Goal: Transaction & Acquisition: Purchase product/service

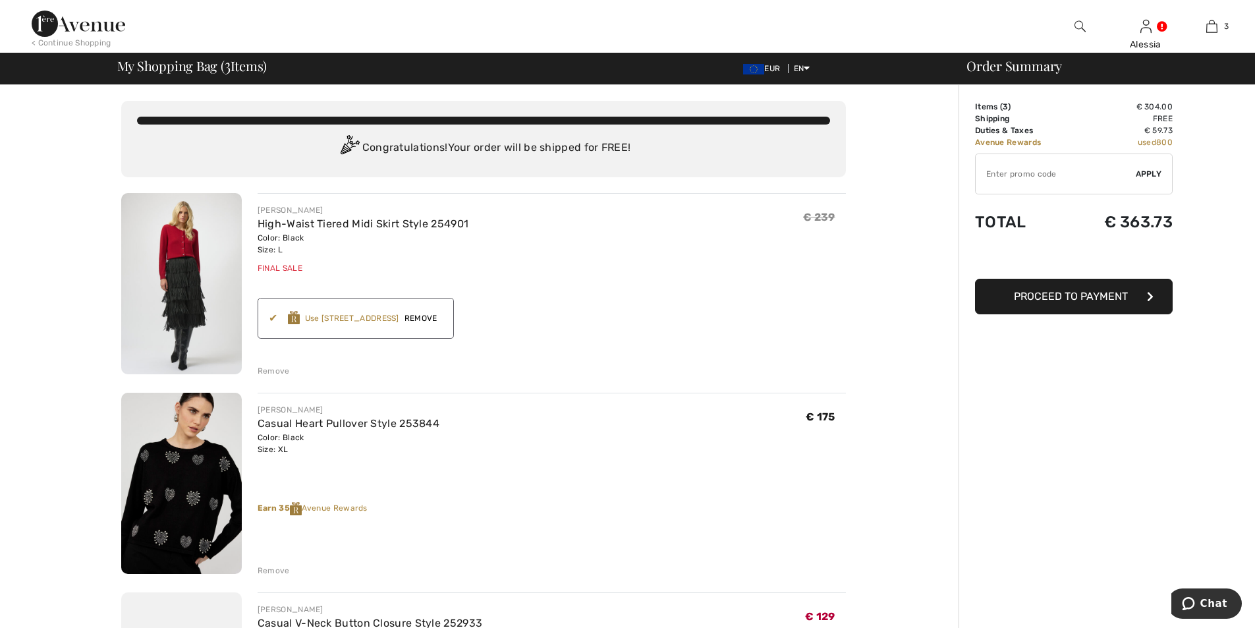
scroll to position [264, 0]
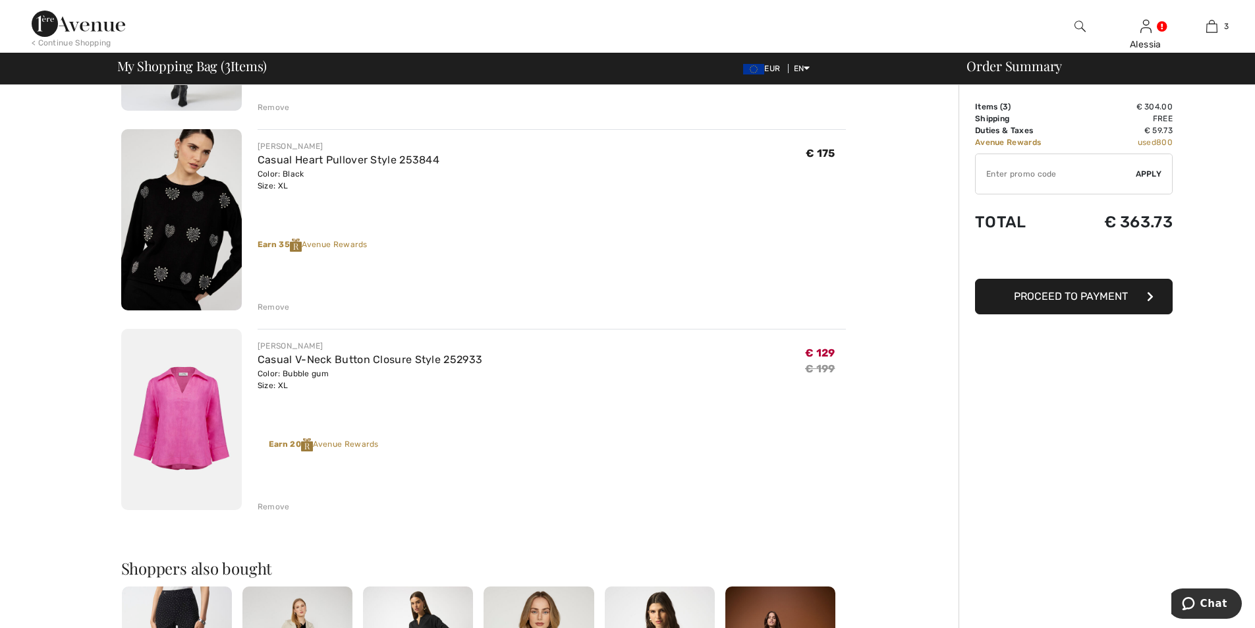
click at [268, 505] on div "Remove" at bounding box center [274, 507] width 32 height 12
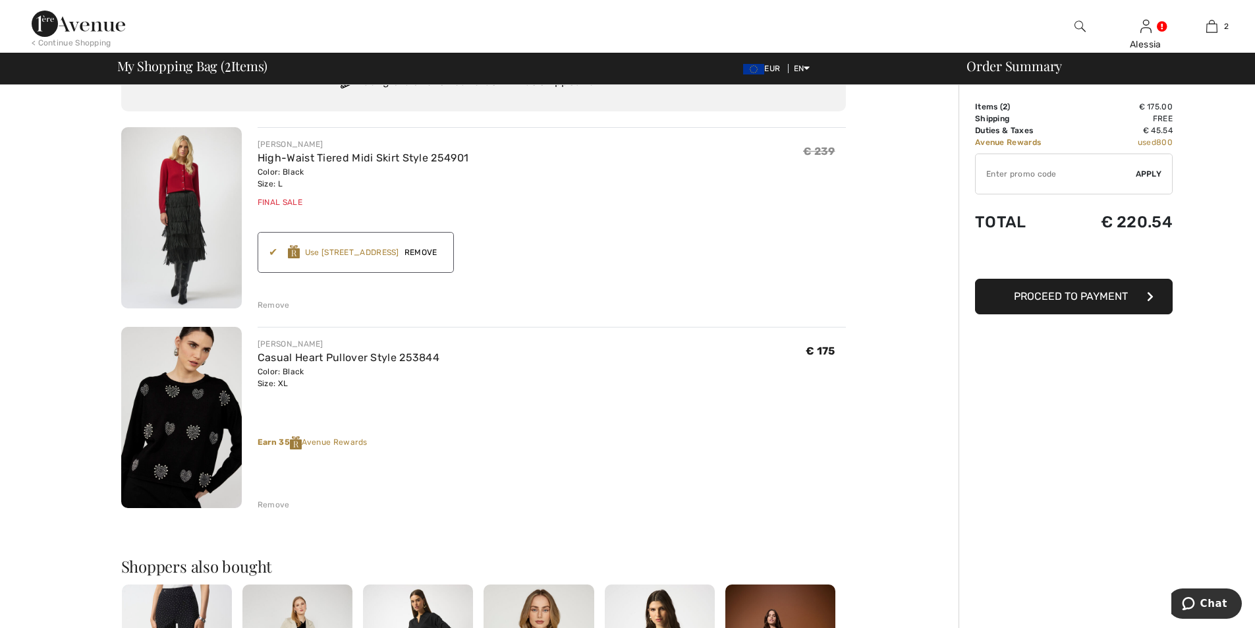
scroll to position [0, 0]
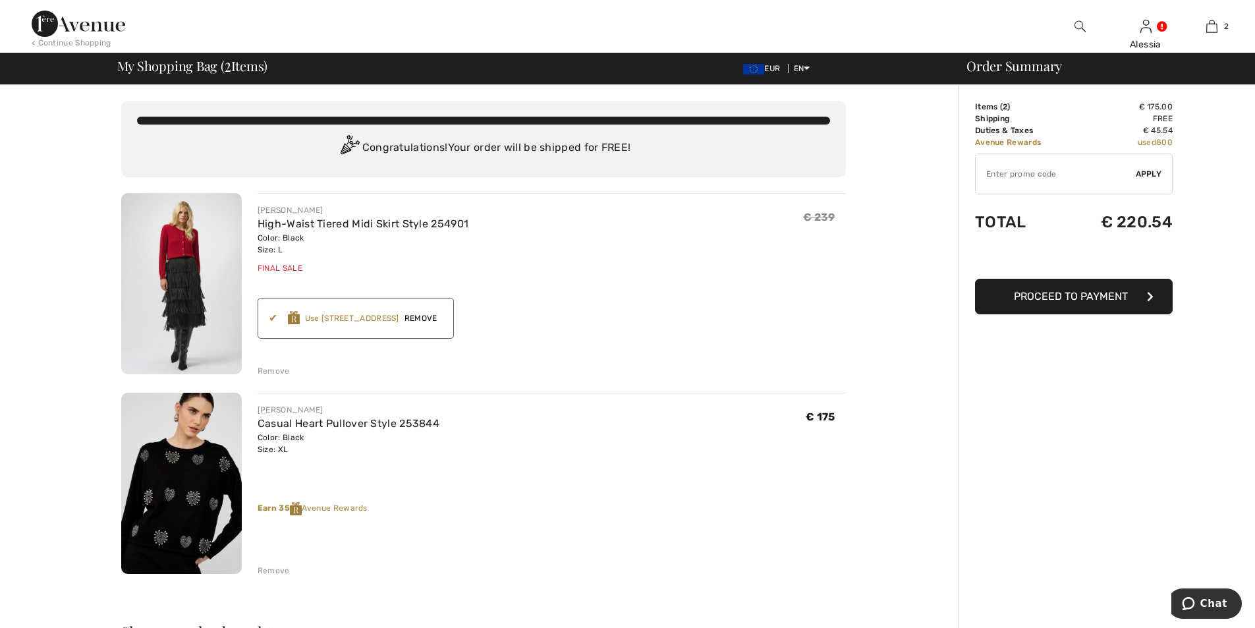
click at [273, 569] on div "Remove" at bounding box center [274, 571] width 32 height 12
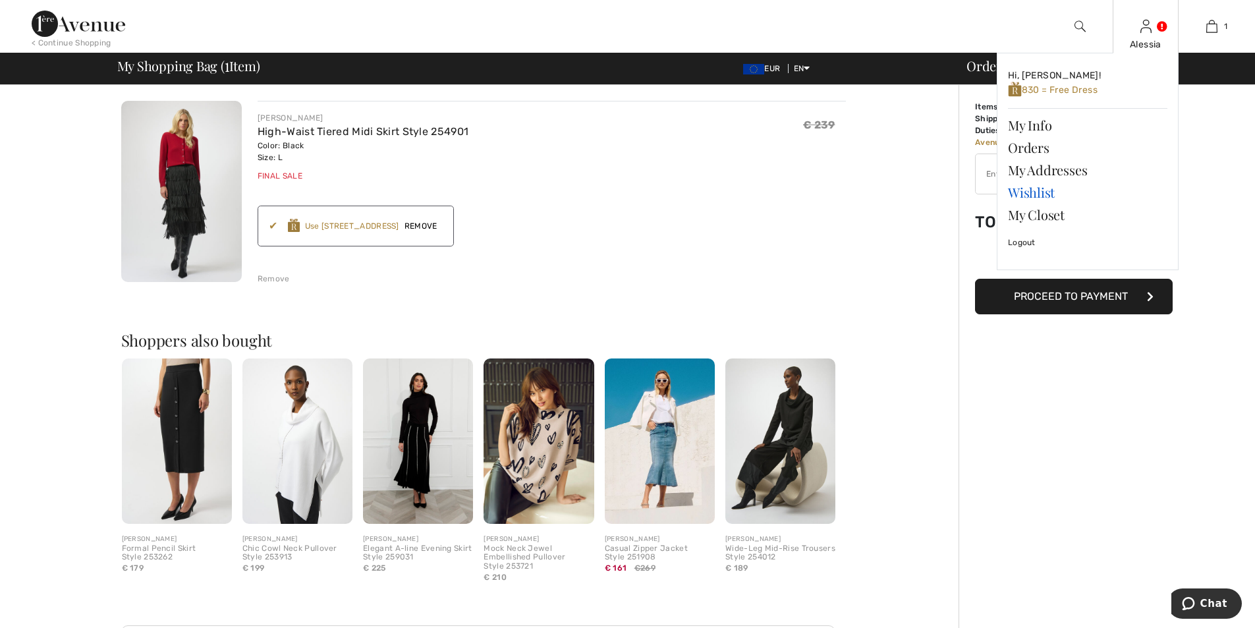
click at [1019, 190] on link "Wishlist" at bounding box center [1087, 192] width 159 height 22
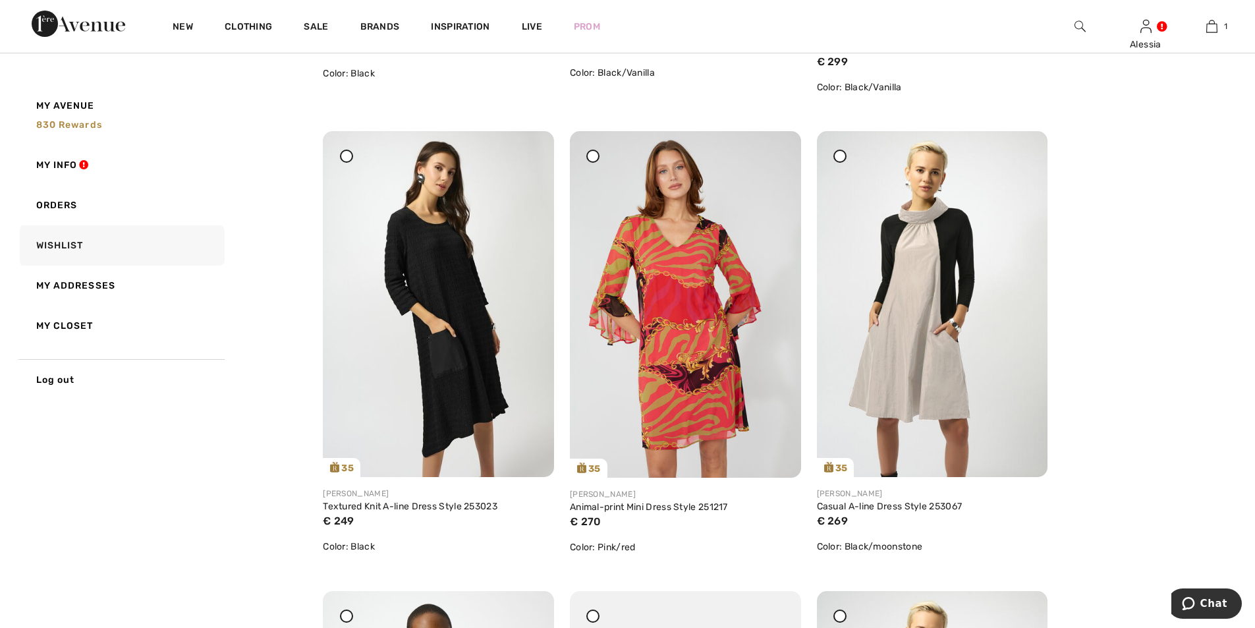
scroll to position [2042, 0]
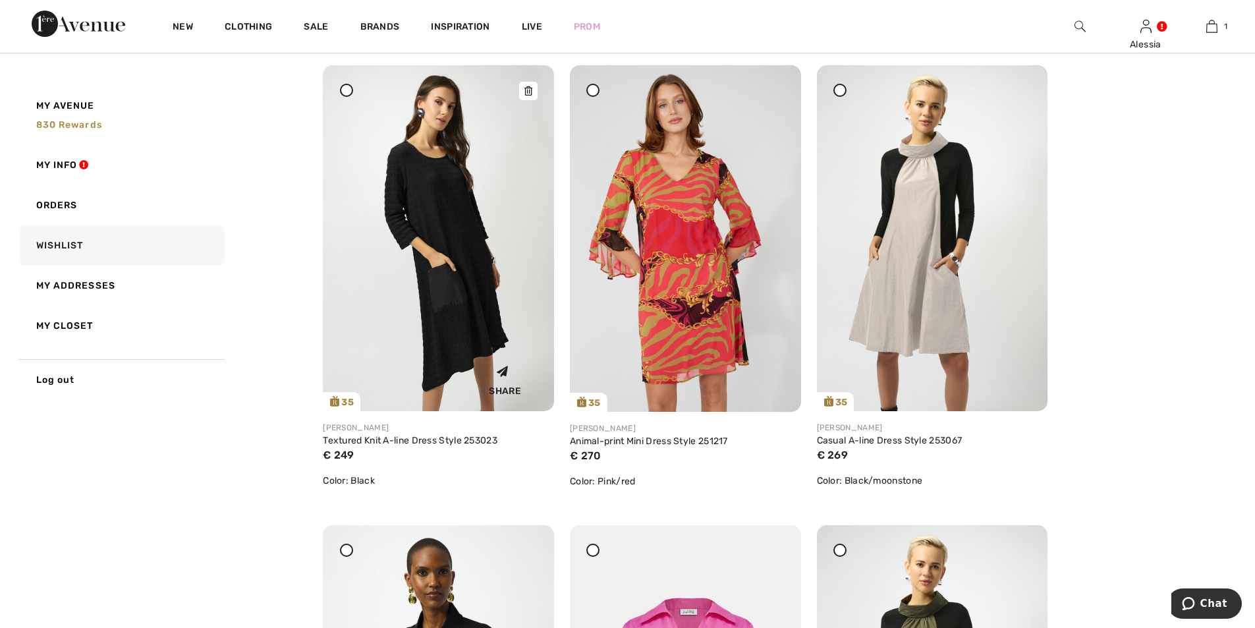
click at [432, 196] on img at bounding box center [438, 238] width 231 height 346
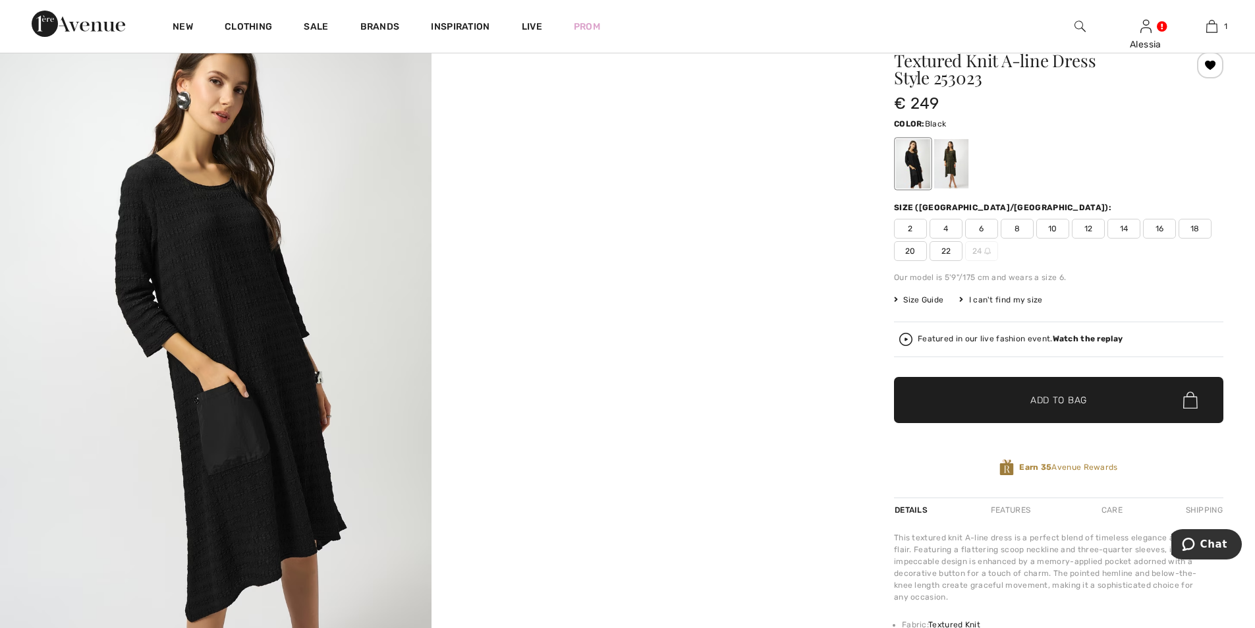
scroll to position [132, 0]
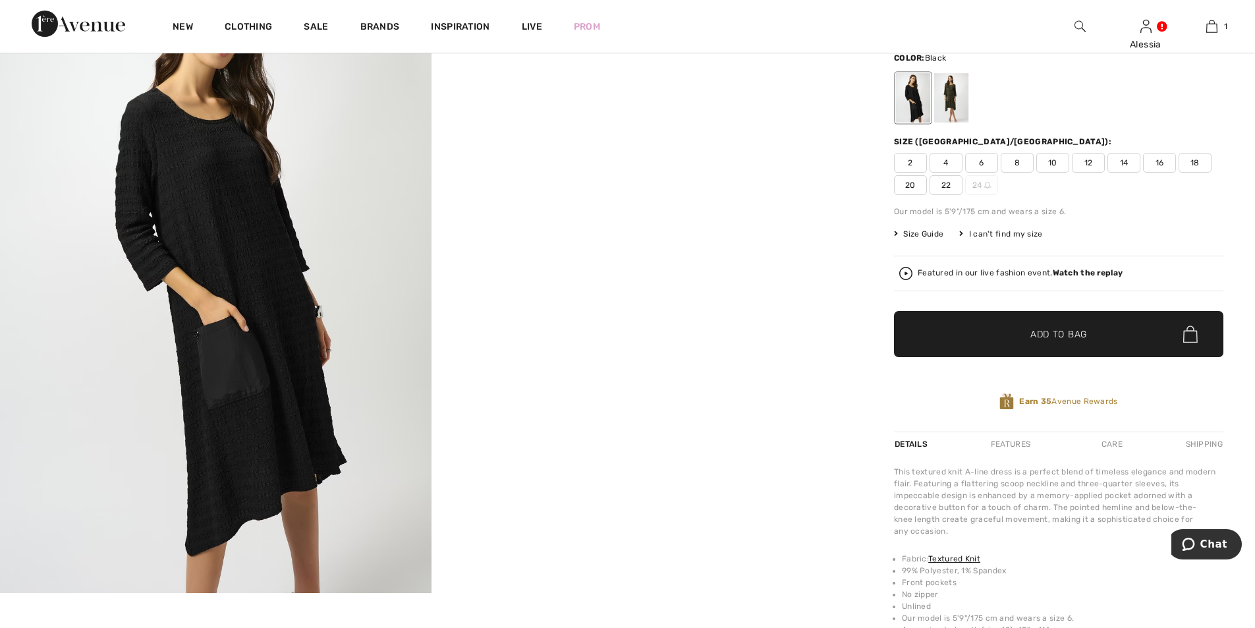
click at [1154, 161] on span "16" at bounding box center [1159, 163] width 33 height 20
click at [1011, 338] on span "✔ Added to Bag" at bounding box center [1039, 334] width 80 height 14
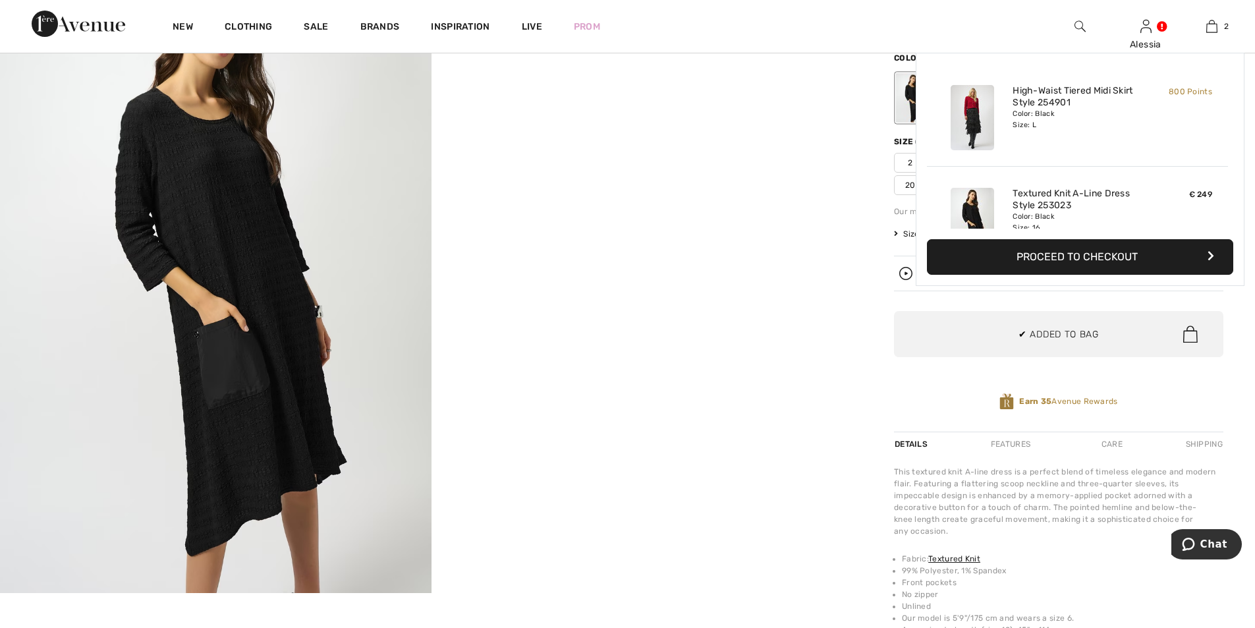
scroll to position [41, 0]
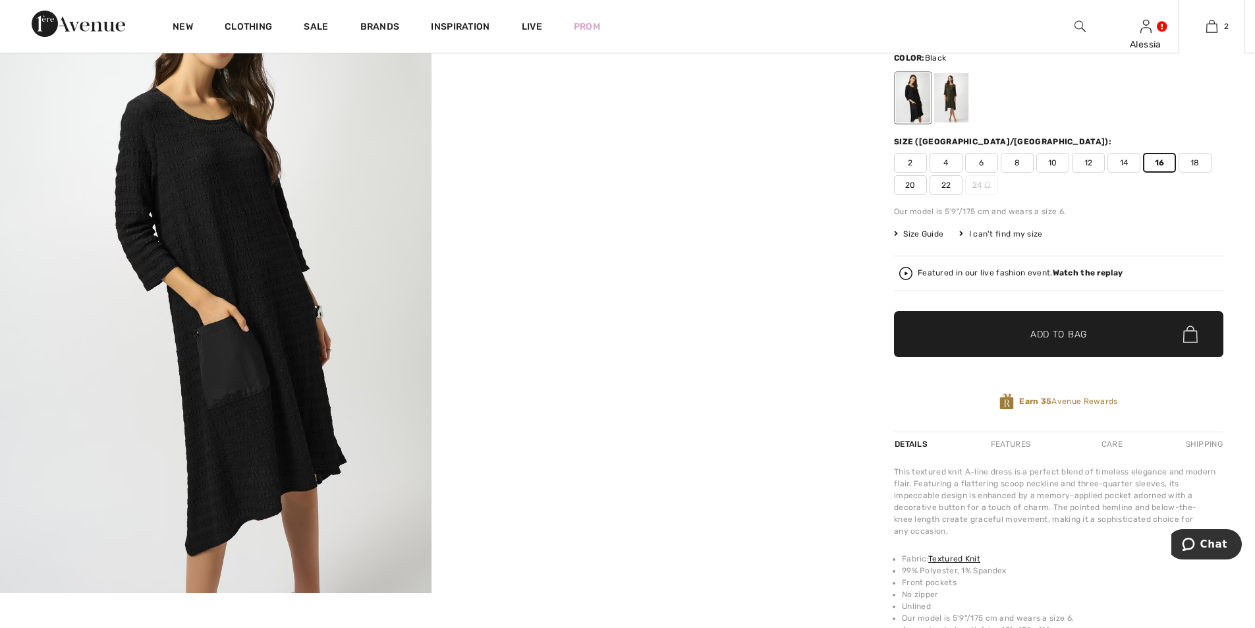
click at [1094, 260] on div "Featured in our live fashion event. Watch the replay" at bounding box center [1058, 274] width 329 height 36
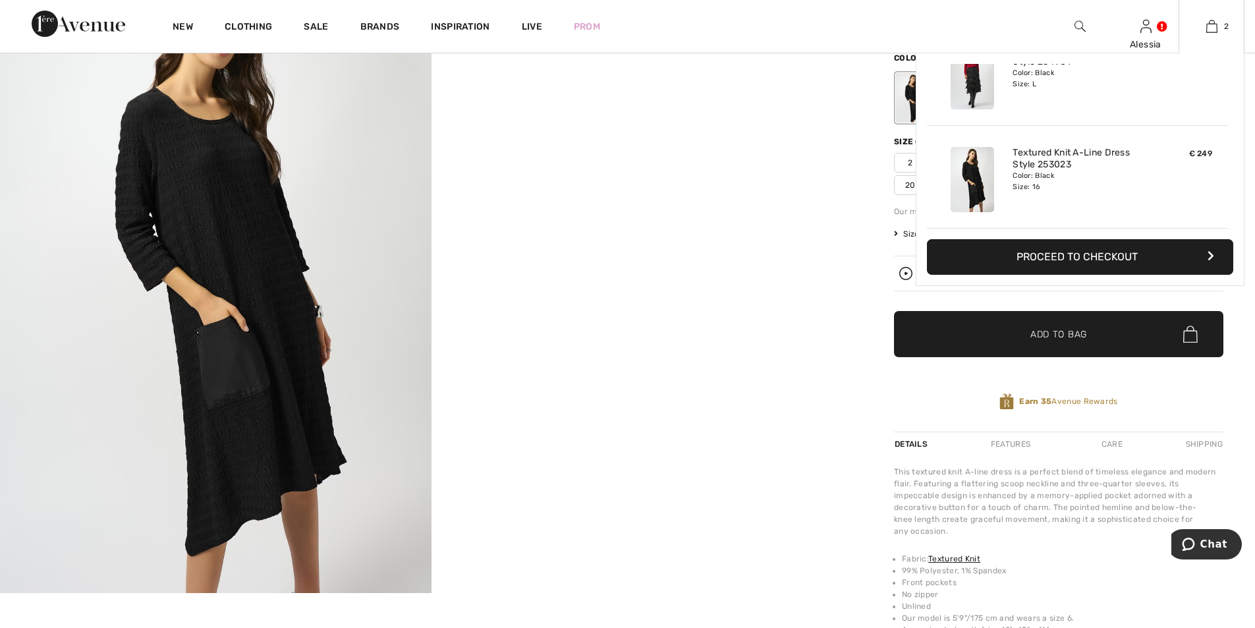
click at [1070, 254] on button "Proceed to Checkout" at bounding box center [1080, 257] width 306 height 36
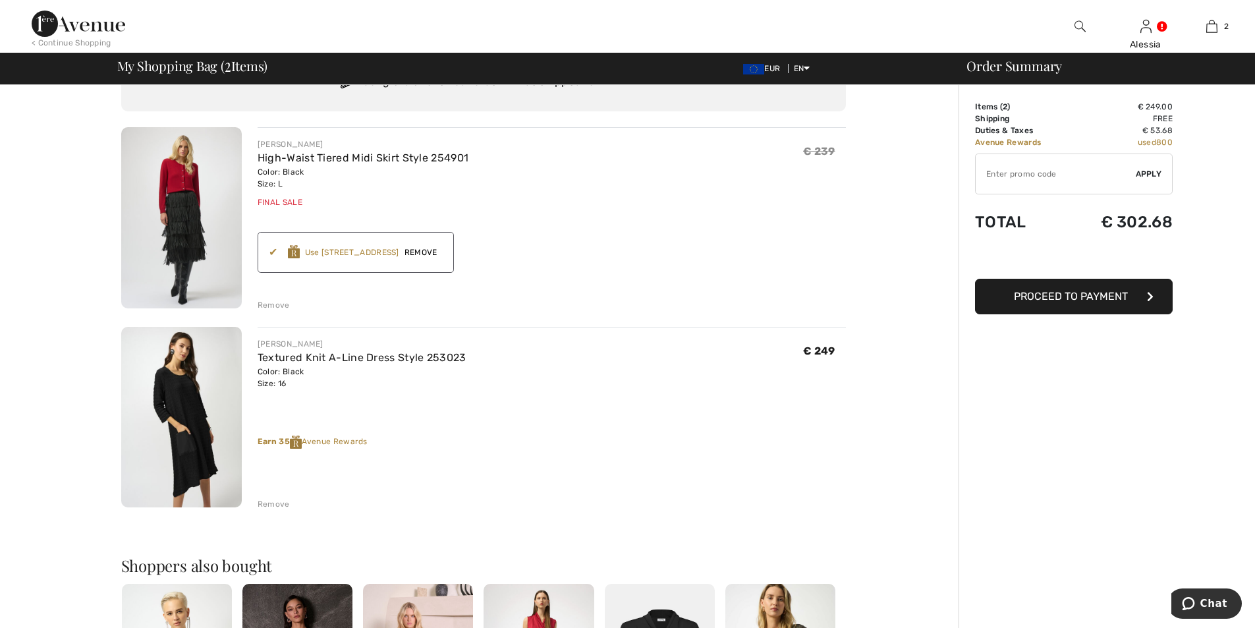
scroll to position [132, 0]
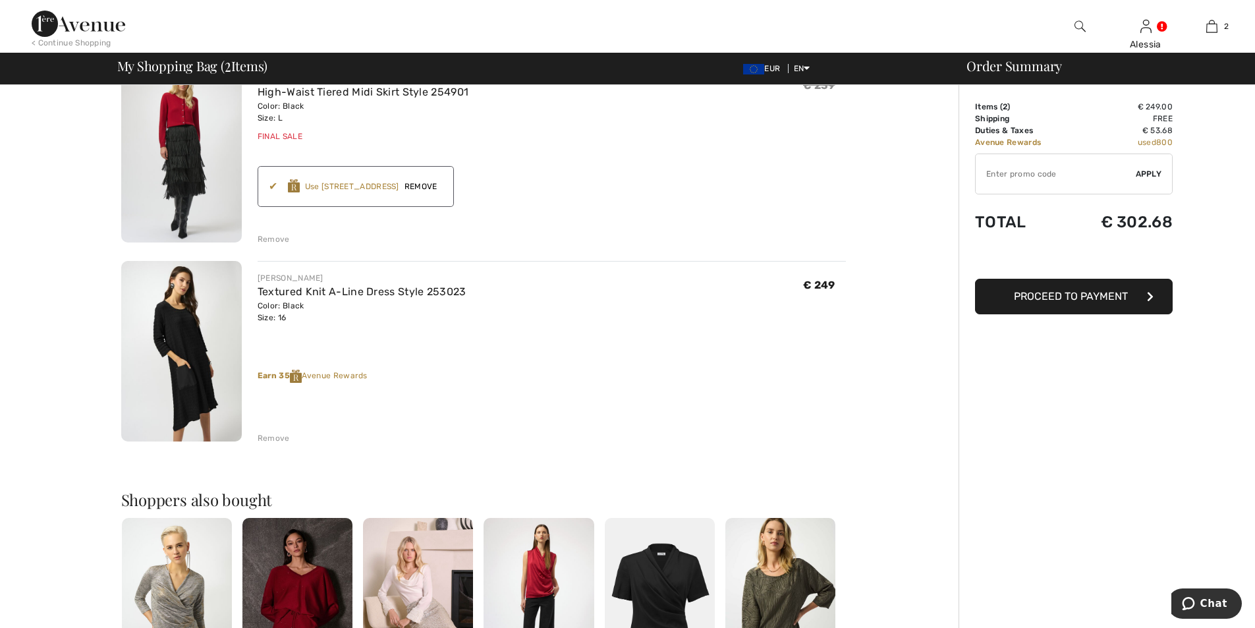
click at [272, 436] on div "Remove" at bounding box center [274, 438] width 32 height 12
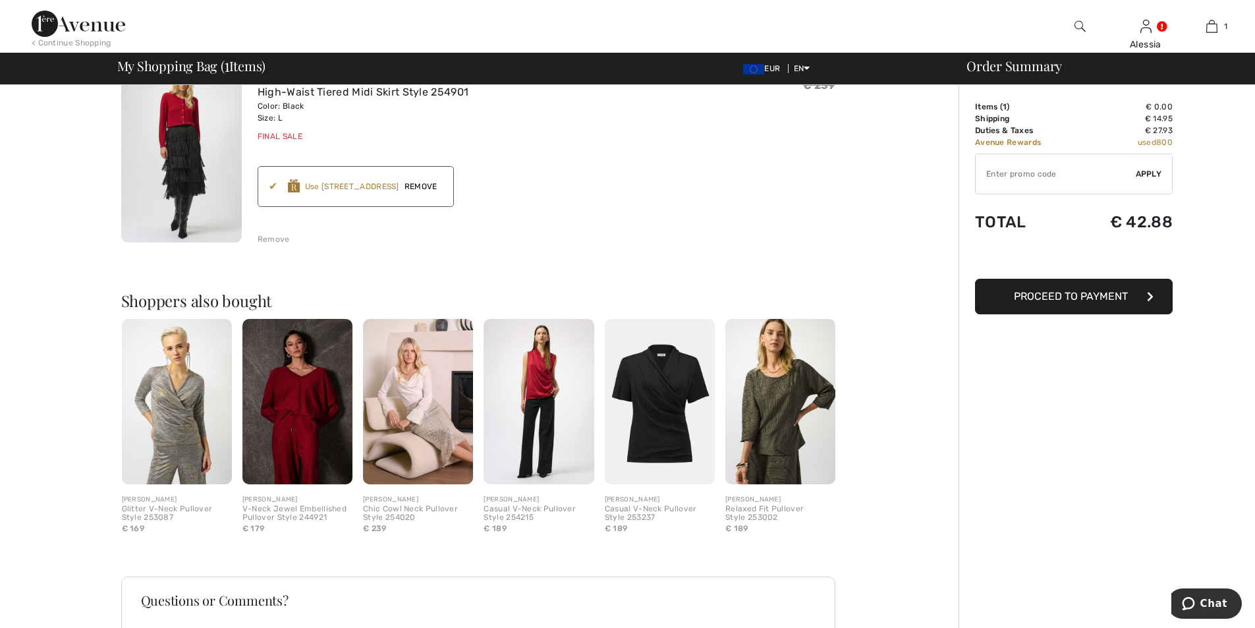
scroll to position [0, 0]
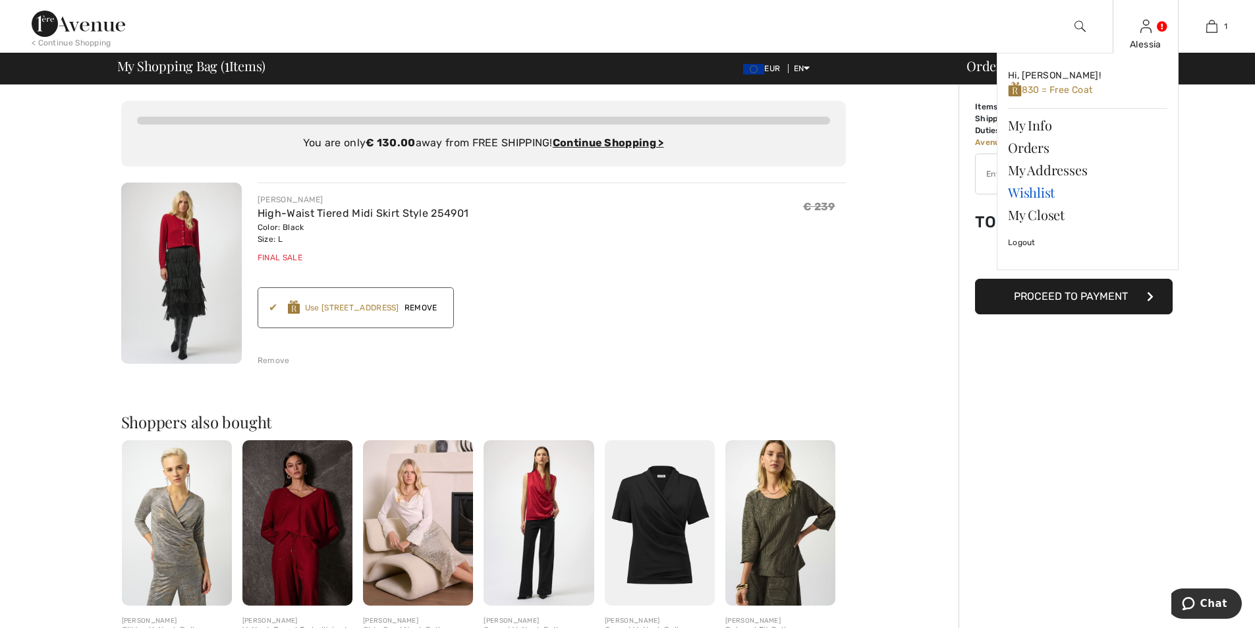
click at [1035, 194] on link "Wishlist" at bounding box center [1087, 192] width 159 height 22
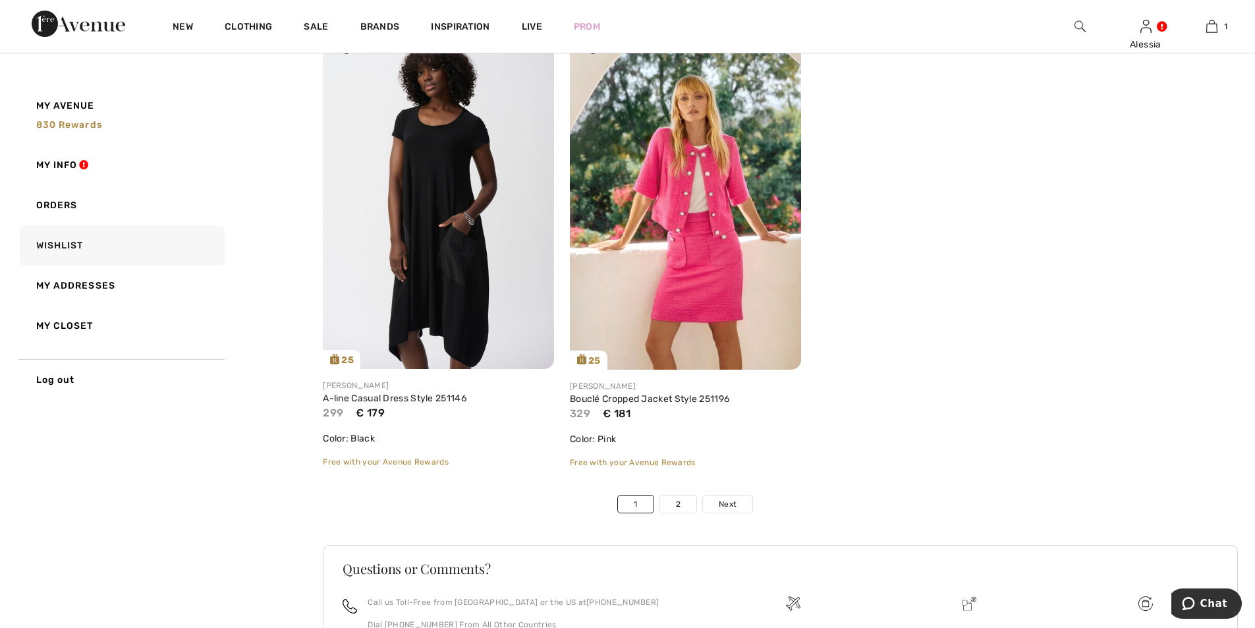
scroll to position [7774, 0]
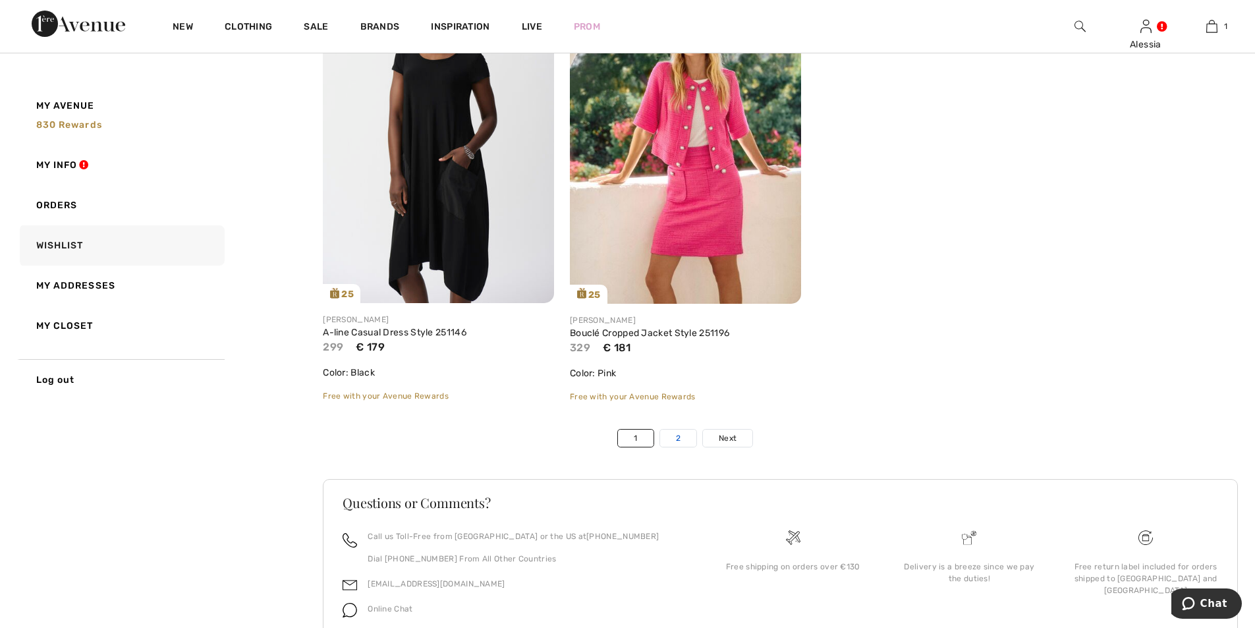
click at [669, 435] on link "2" at bounding box center [678, 438] width 36 height 17
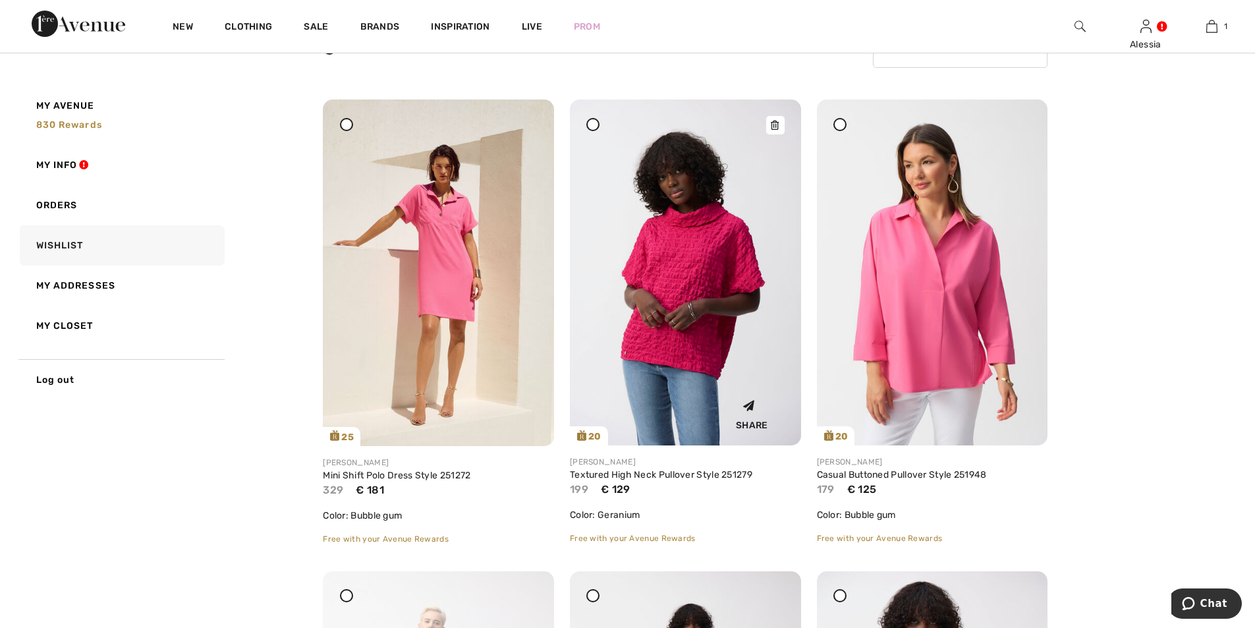
scroll to position [198, 0]
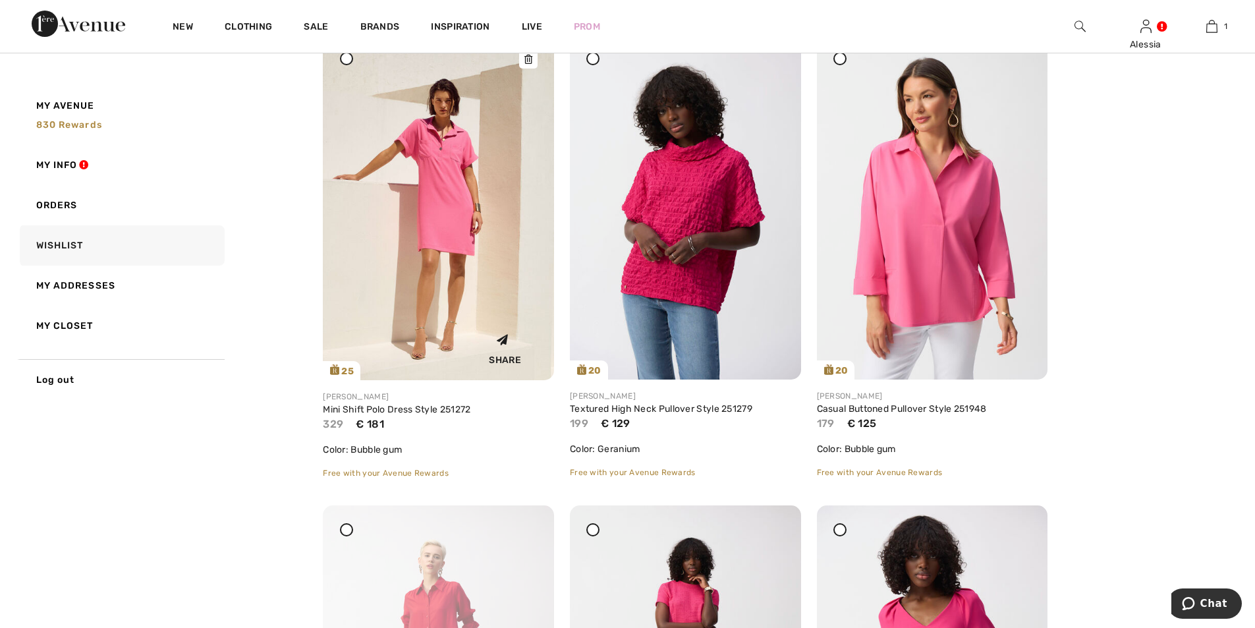
click at [439, 169] on img at bounding box center [438, 207] width 231 height 347
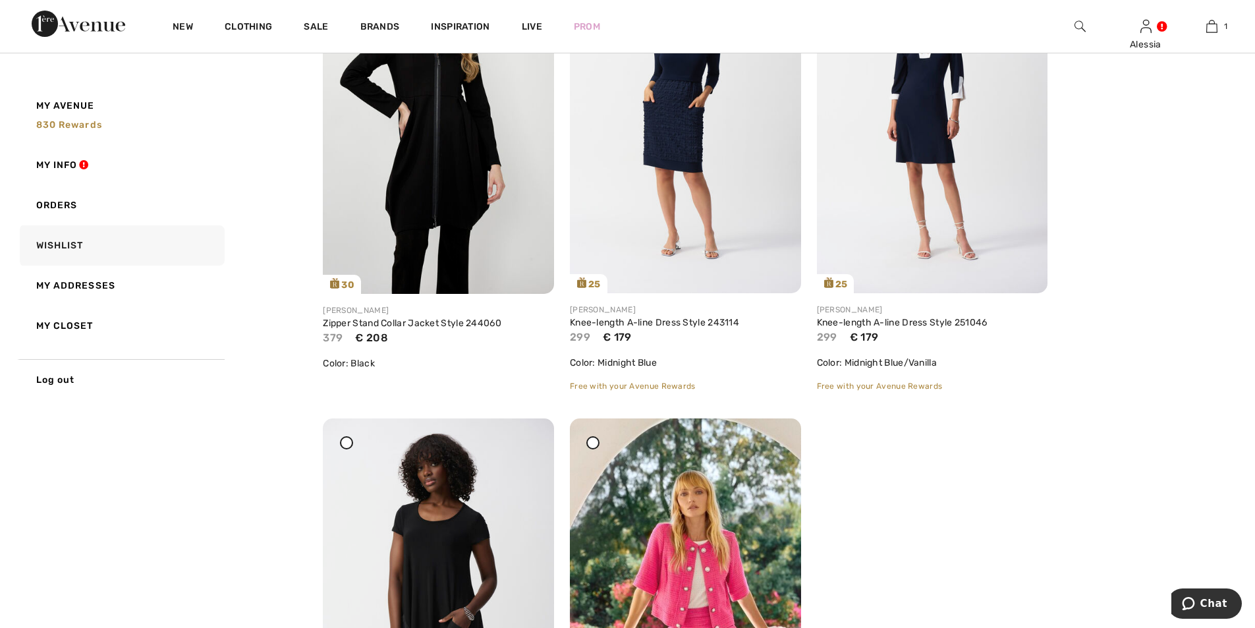
scroll to position [7708, 0]
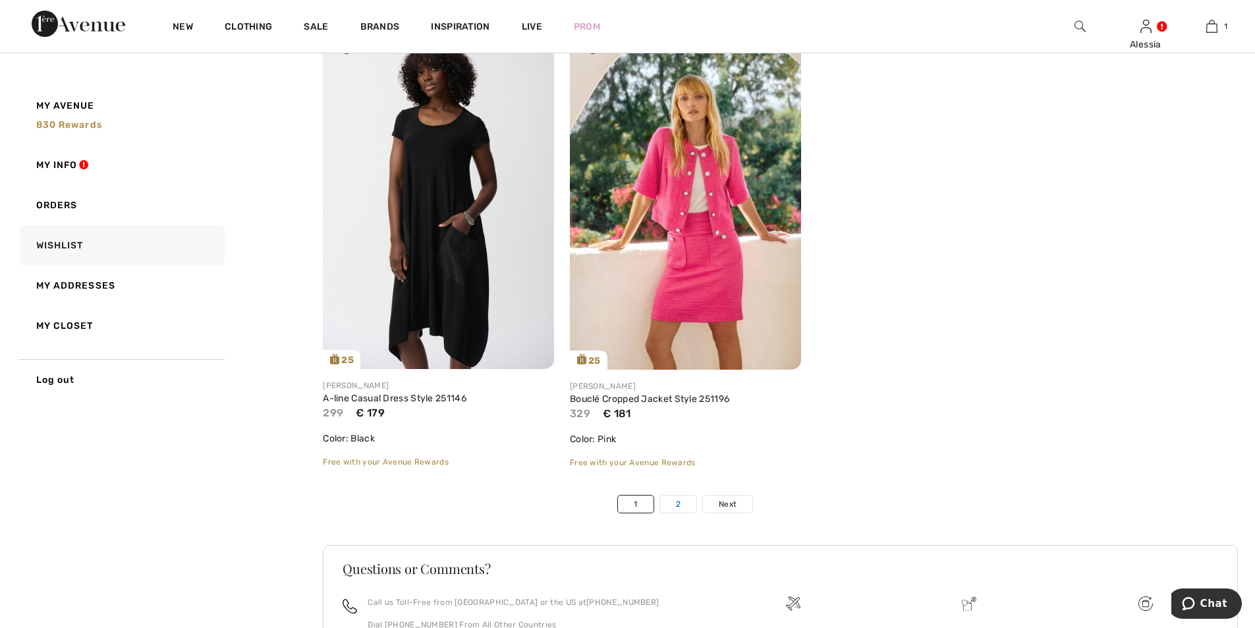
click at [675, 503] on link "2" at bounding box center [678, 503] width 36 height 17
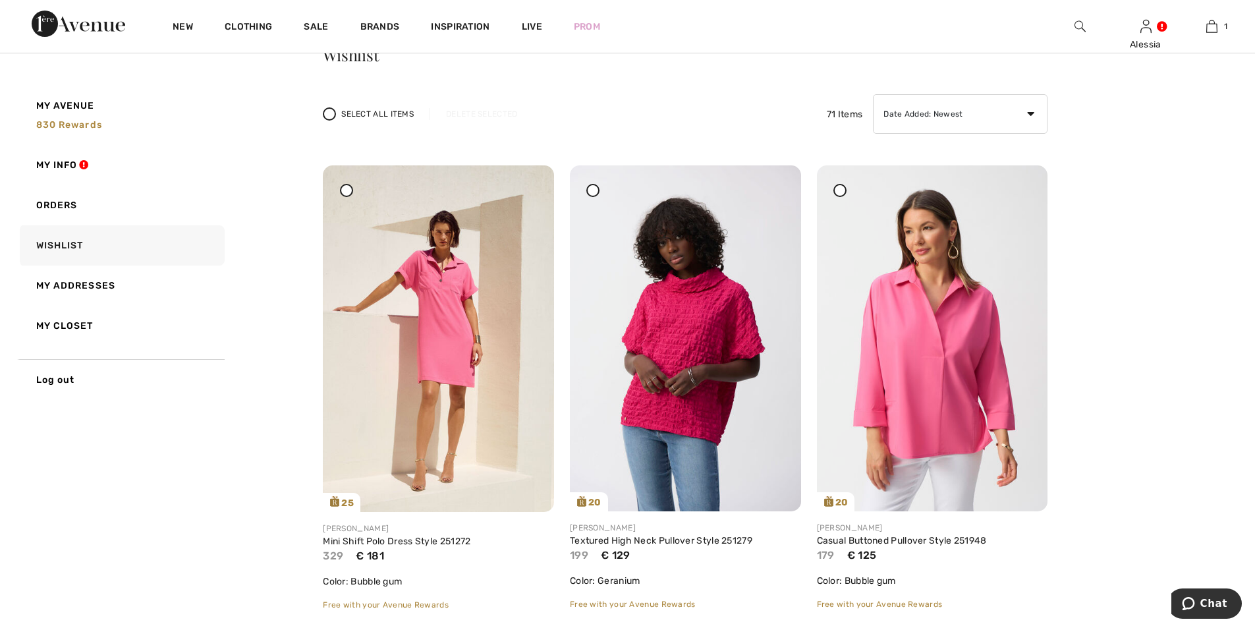
scroll to position [0, 0]
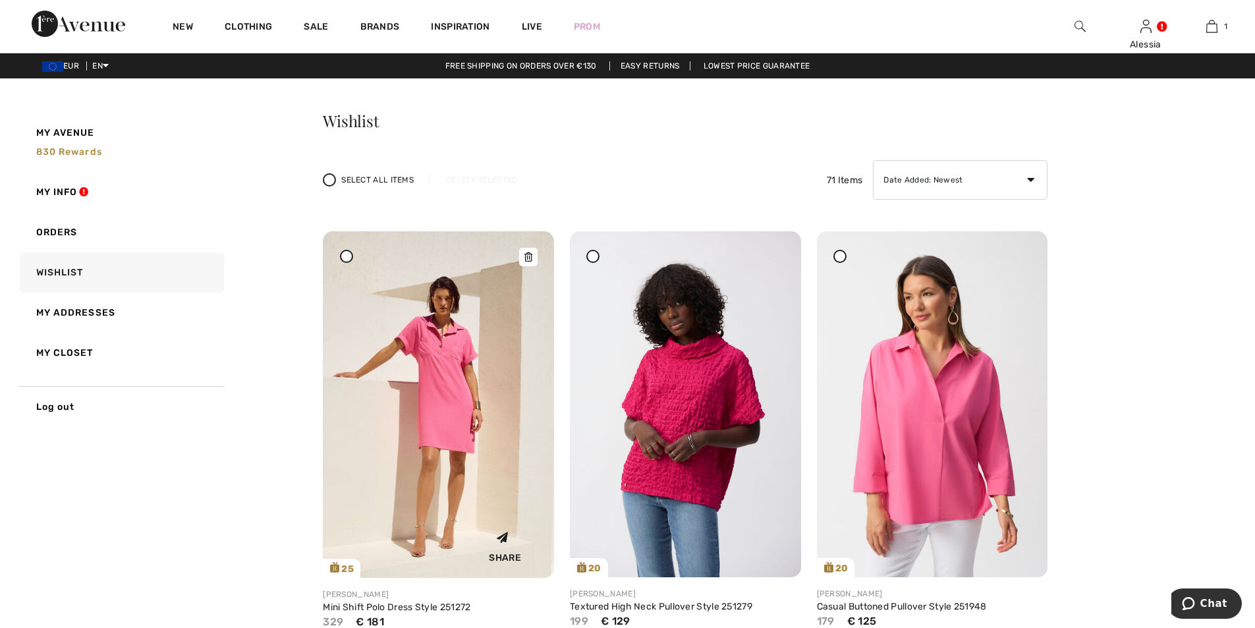
click at [447, 372] on img at bounding box center [438, 404] width 231 height 347
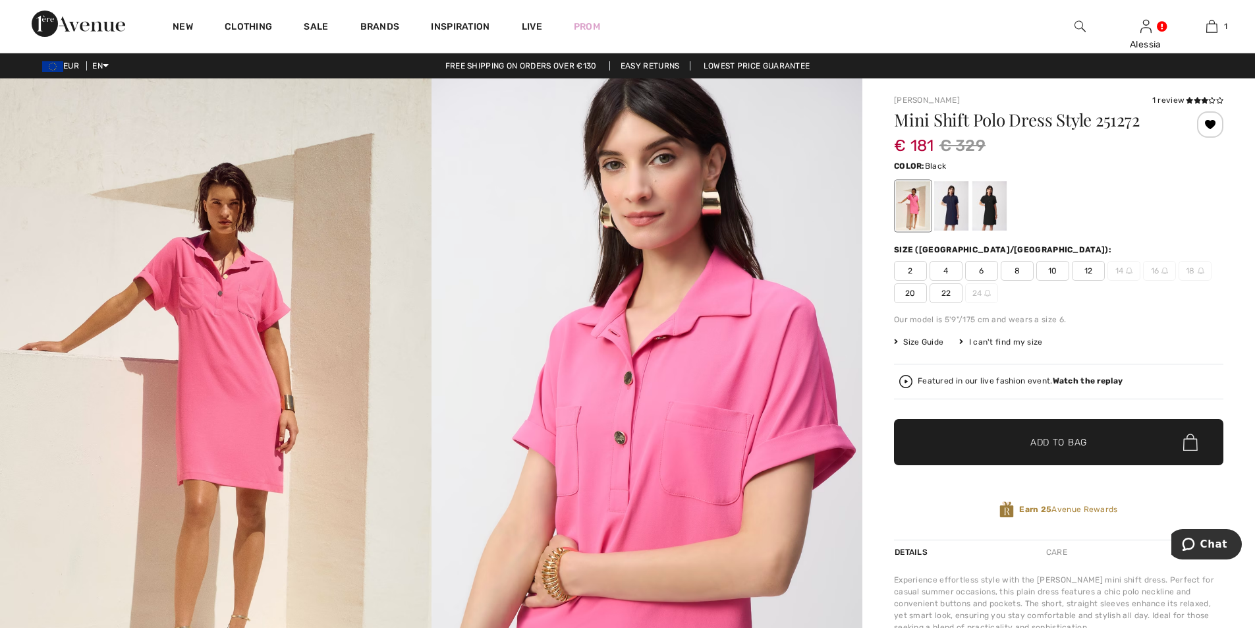
click at [996, 206] on div at bounding box center [989, 205] width 34 height 49
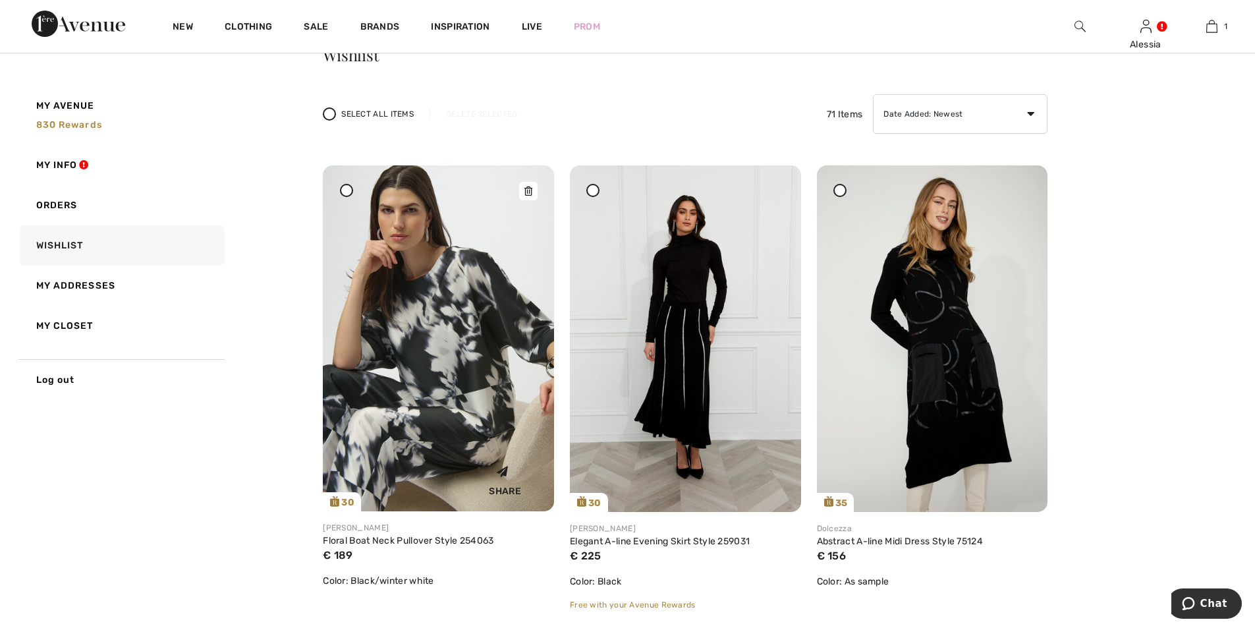
scroll to position [132, 0]
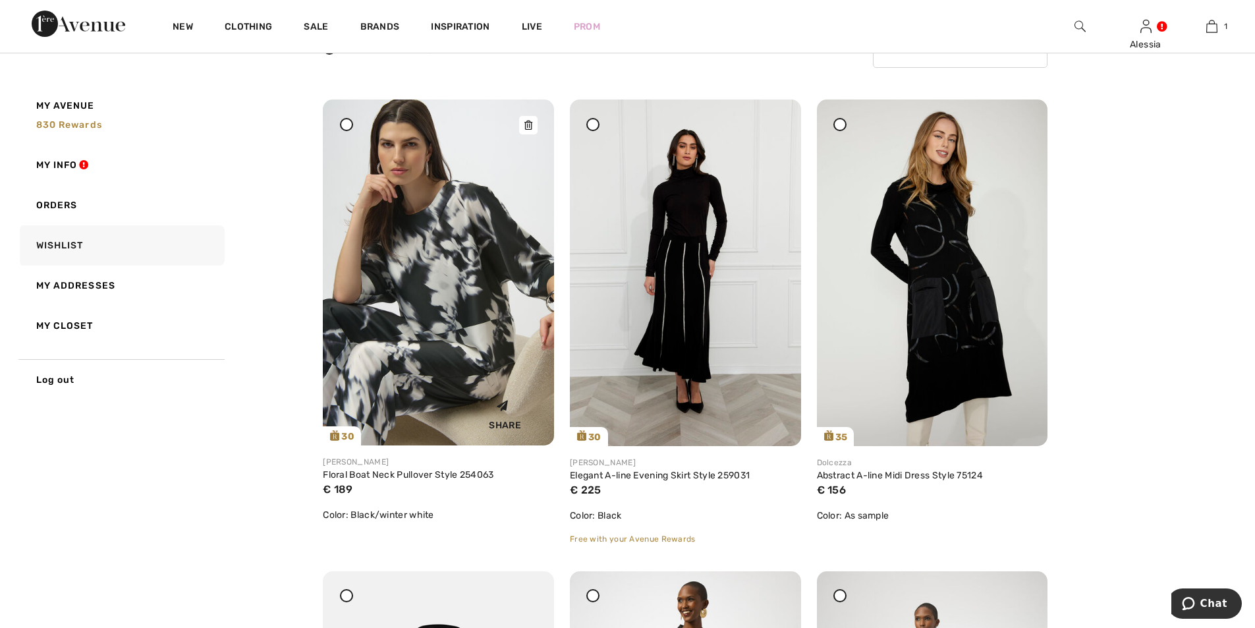
click at [426, 248] on img at bounding box center [438, 272] width 231 height 346
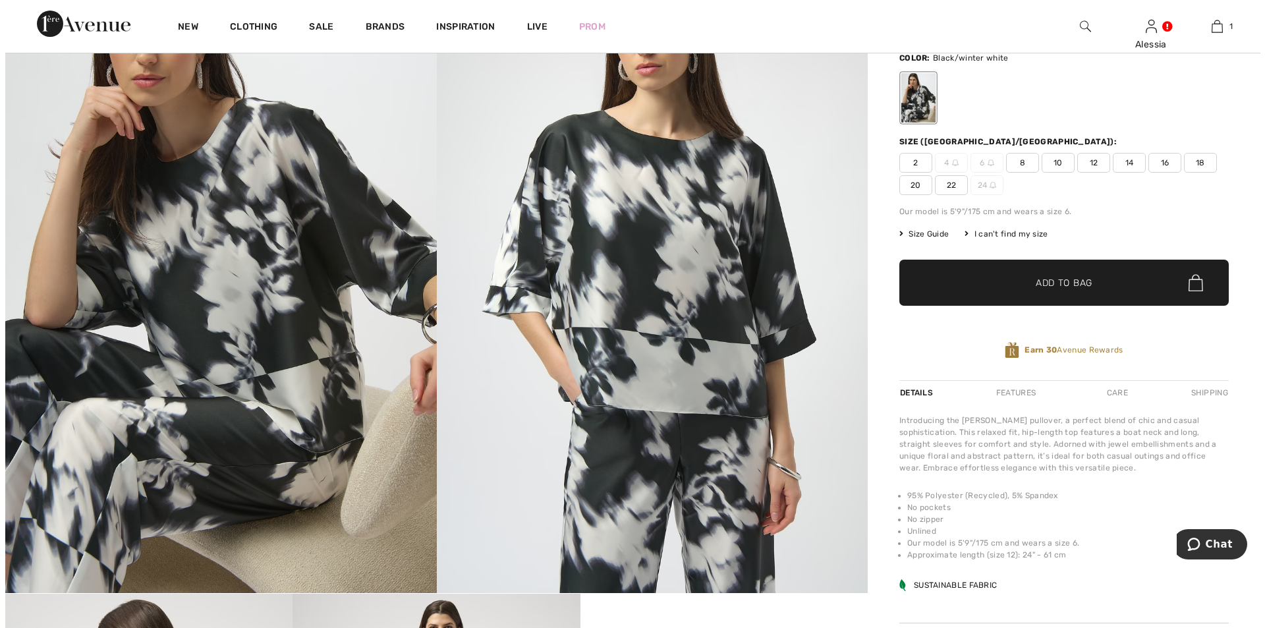
scroll to position [66, 0]
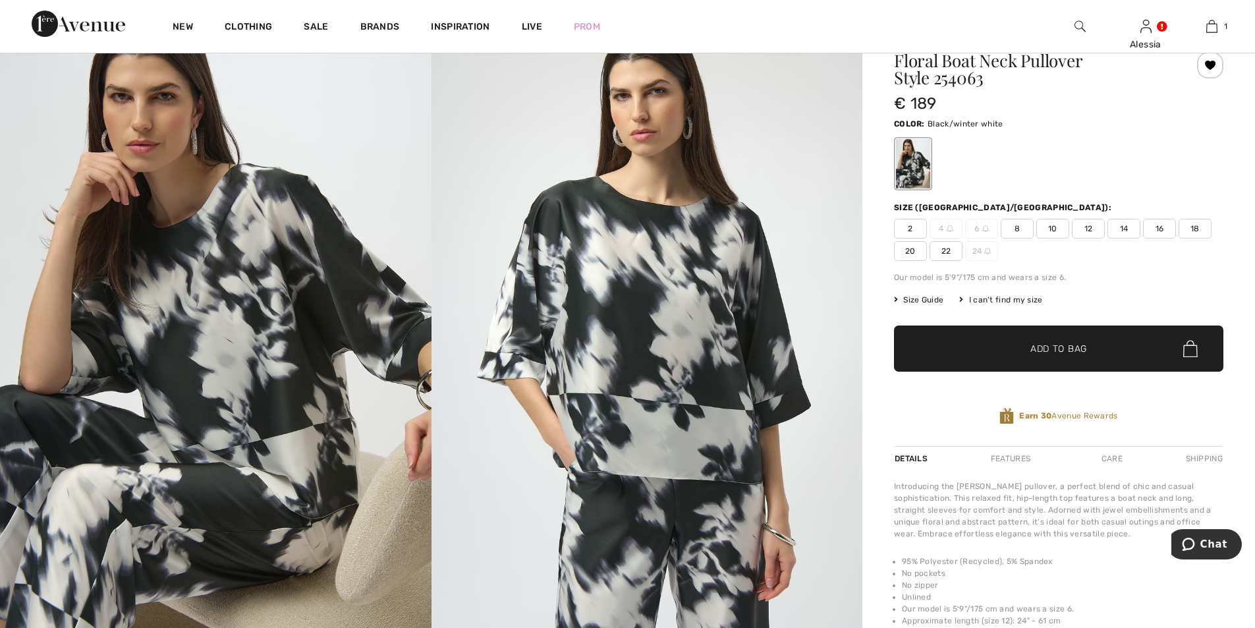
click at [1161, 227] on span "16" at bounding box center [1159, 229] width 33 height 20
click at [594, 237] on img at bounding box center [648, 336] width 432 height 646
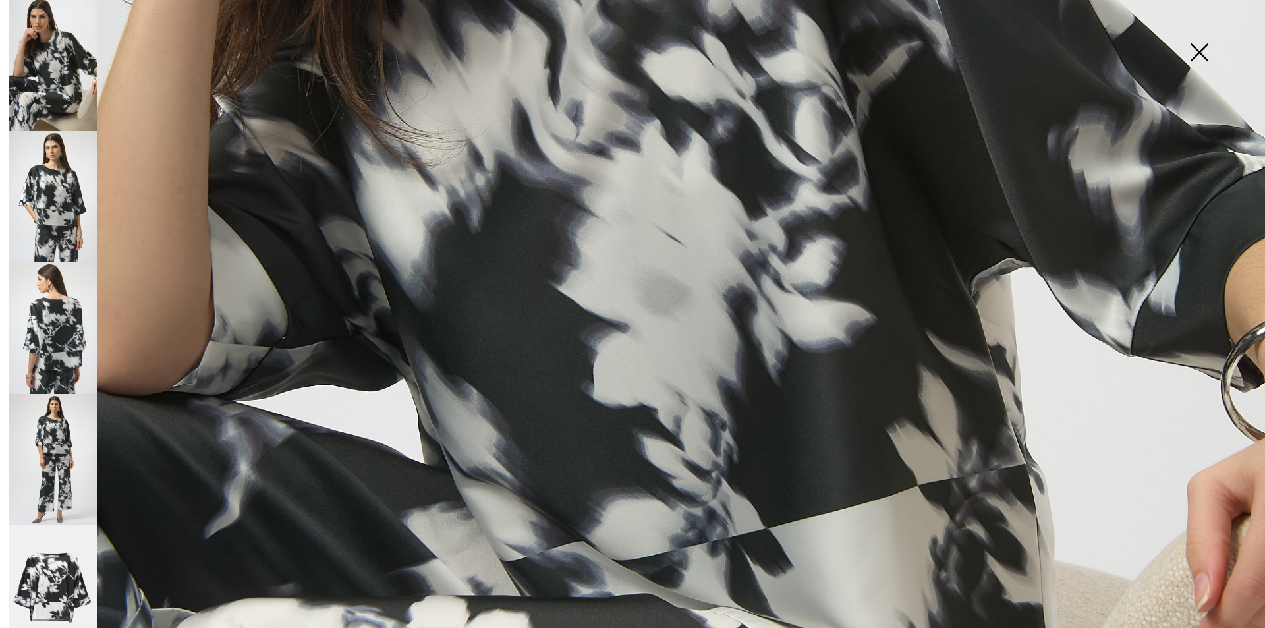
scroll to position [856, 0]
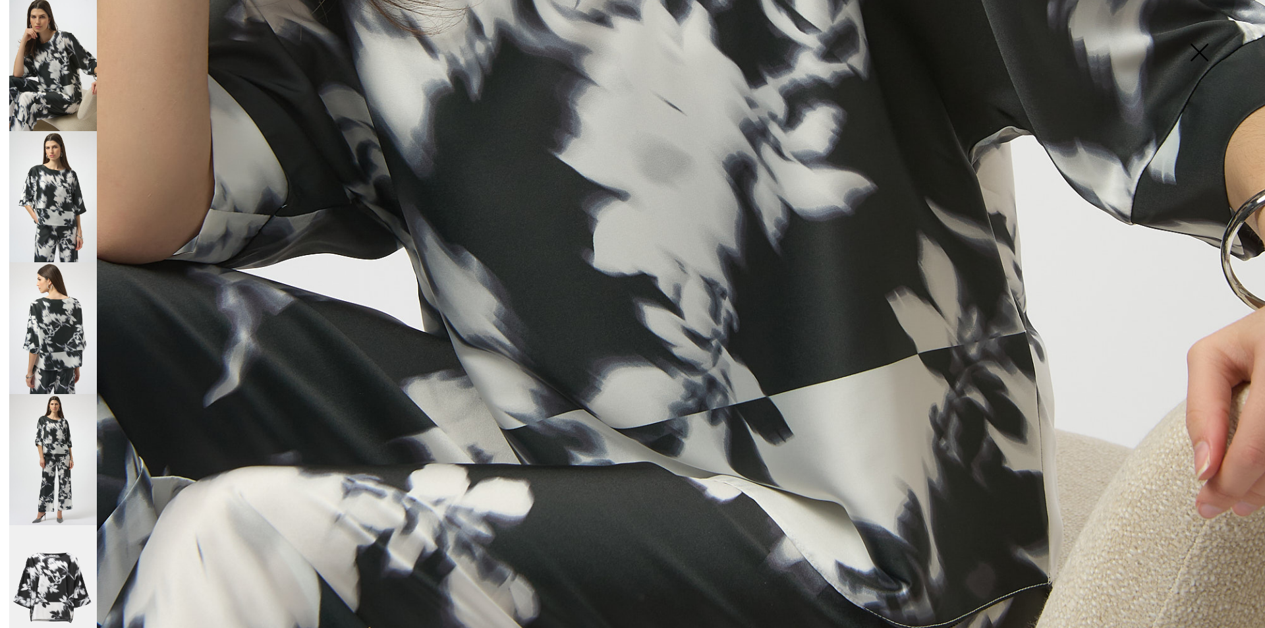
click at [49, 558] on img at bounding box center [53, 591] width 88 height 132
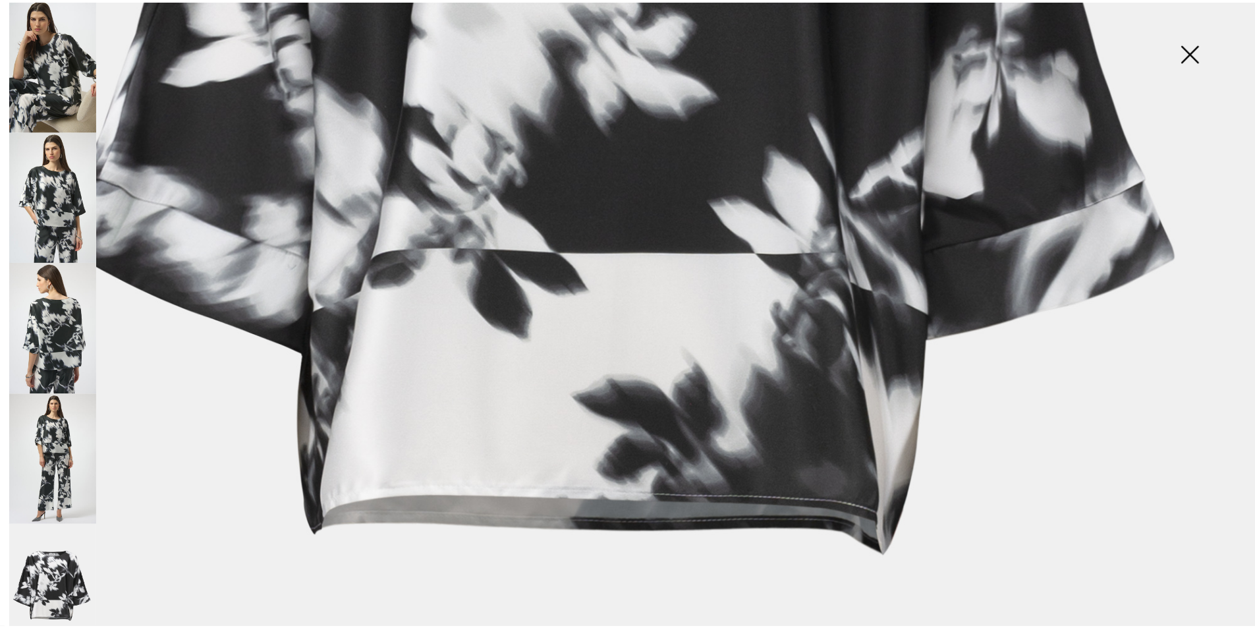
scroll to position [597, 0]
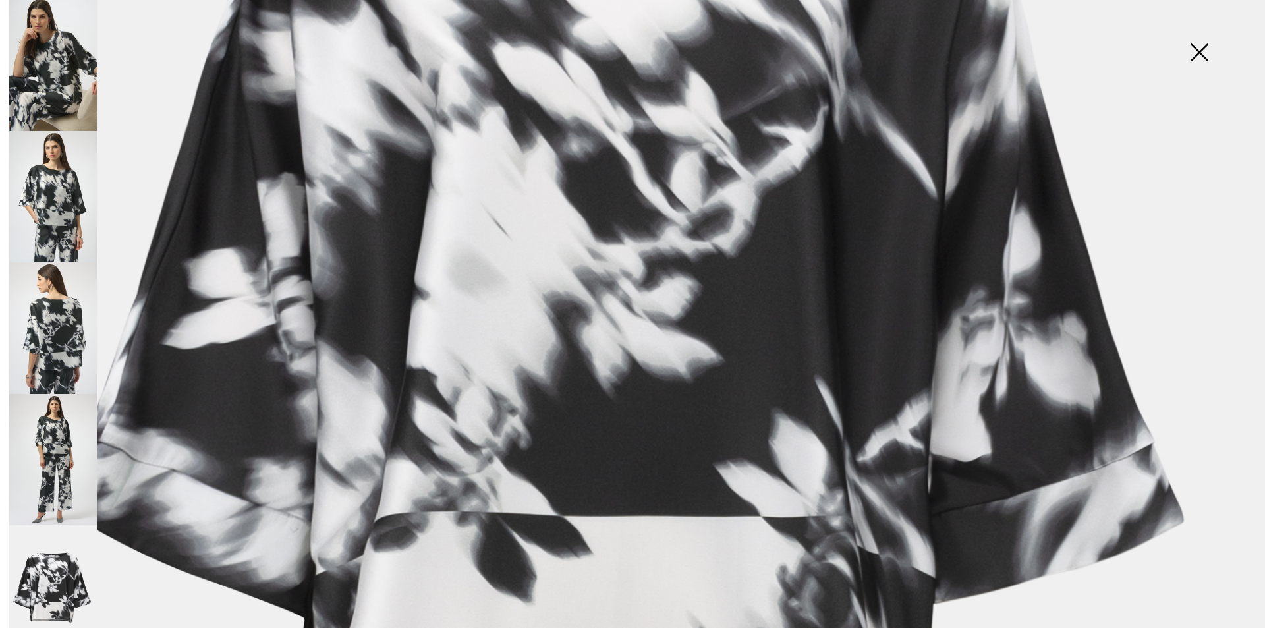
click at [1201, 50] on img at bounding box center [1199, 54] width 66 height 68
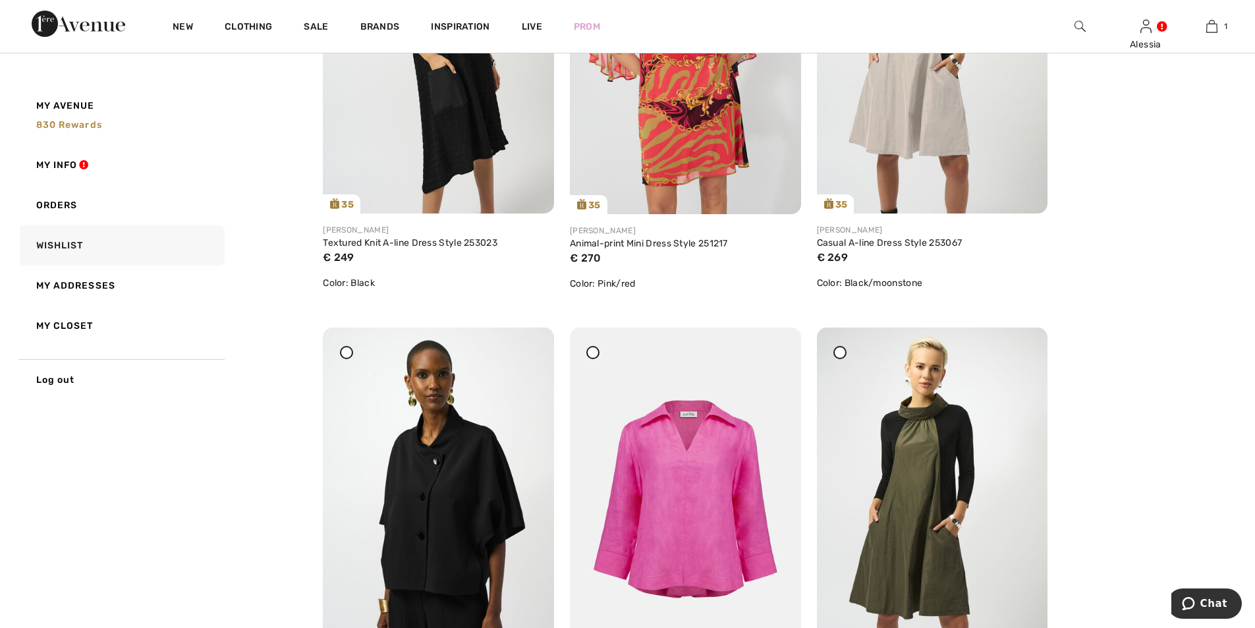
scroll to position [2438, 0]
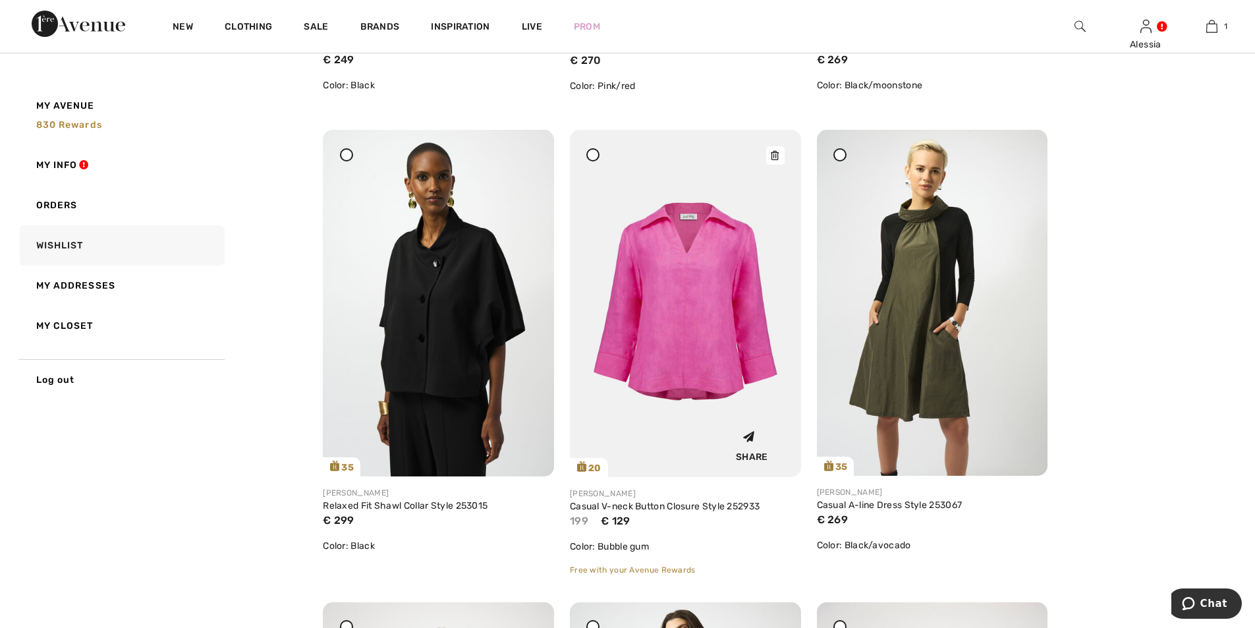
click at [705, 284] on img at bounding box center [685, 303] width 231 height 347
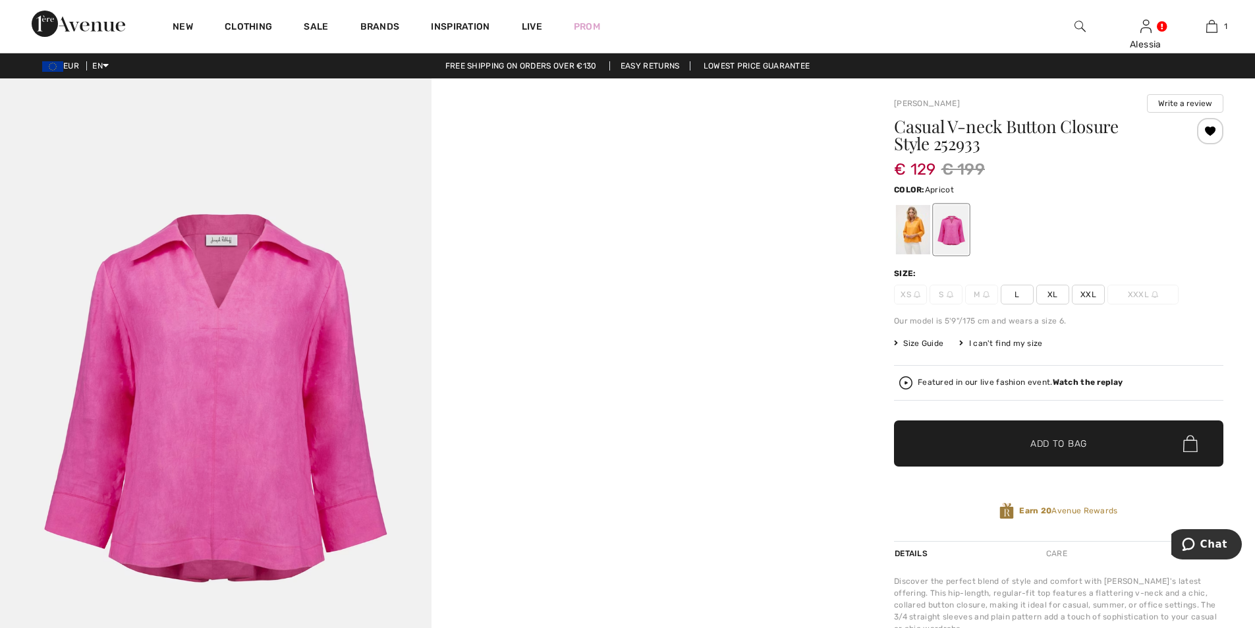
click at [910, 225] on div at bounding box center [913, 229] width 34 height 49
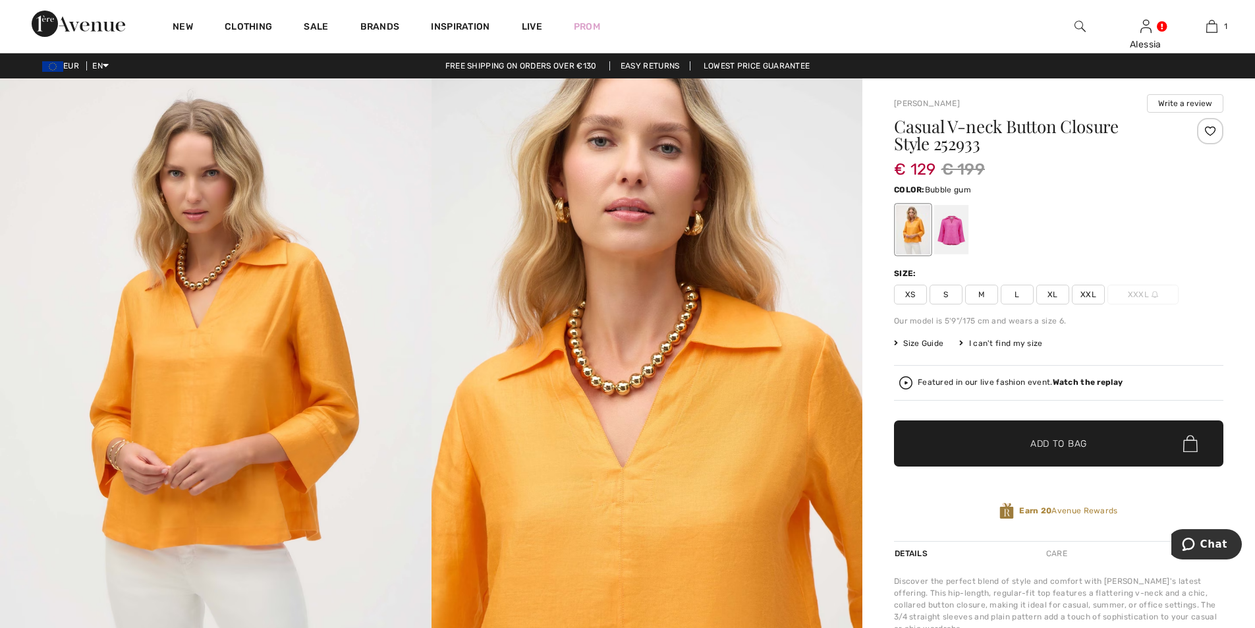
click at [947, 228] on div at bounding box center [951, 229] width 34 height 49
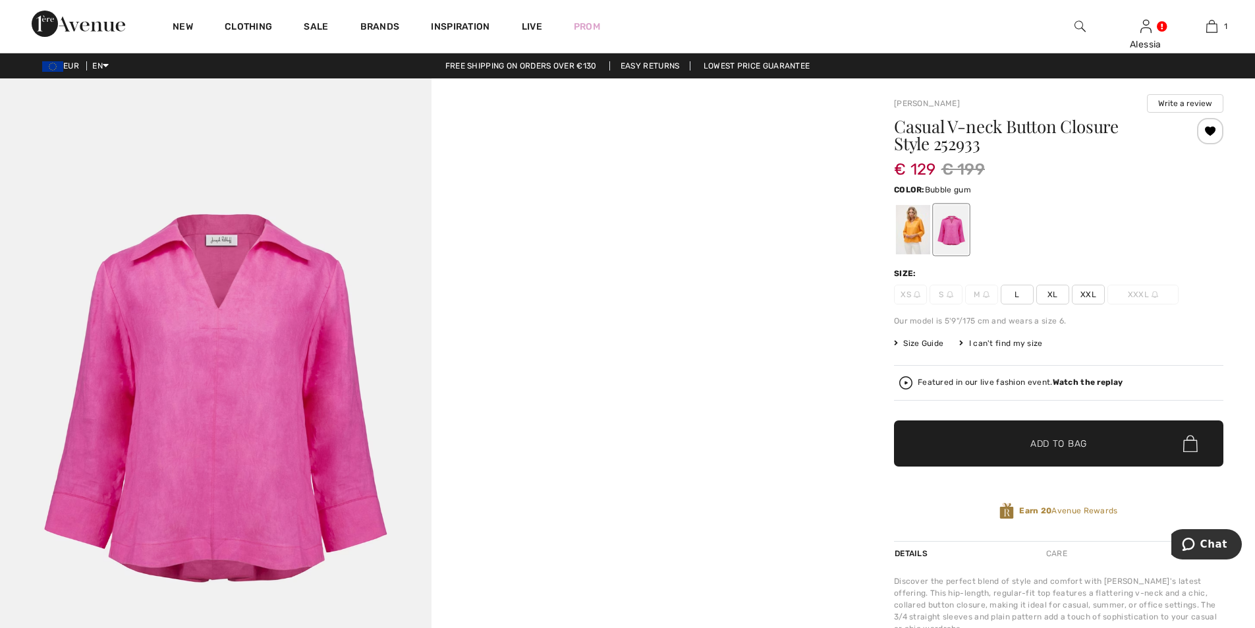
click at [1052, 294] on span "XL" at bounding box center [1052, 295] width 33 height 20
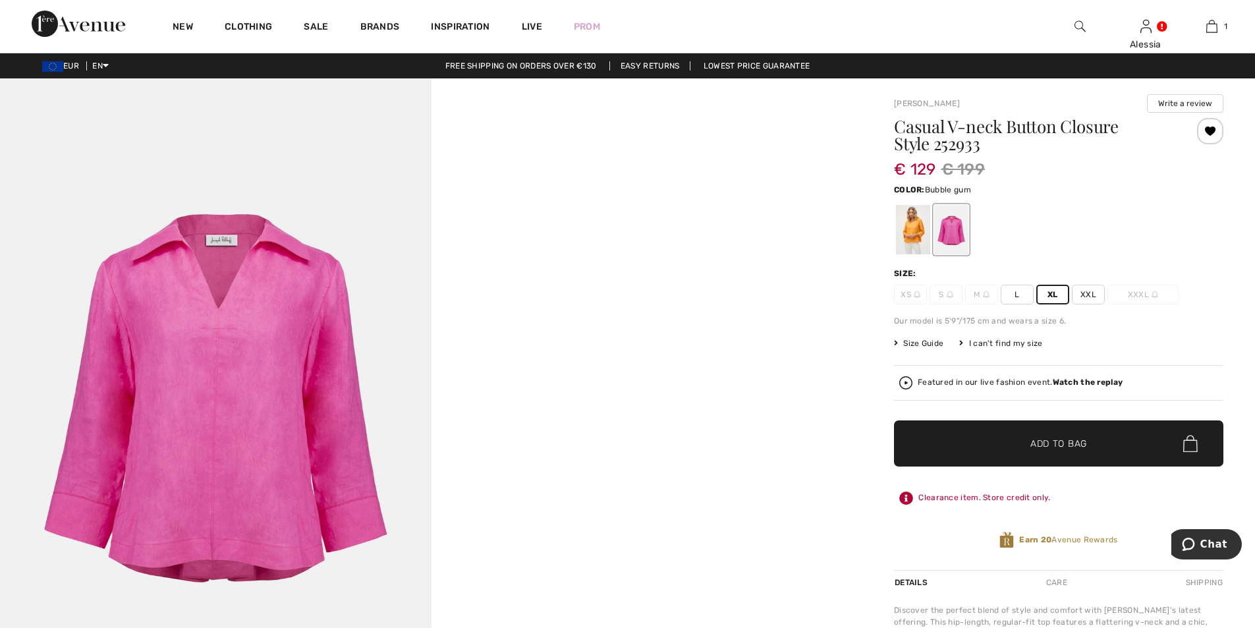
click at [1019, 447] on span "✔ Added to Bag" at bounding box center [1039, 444] width 80 height 14
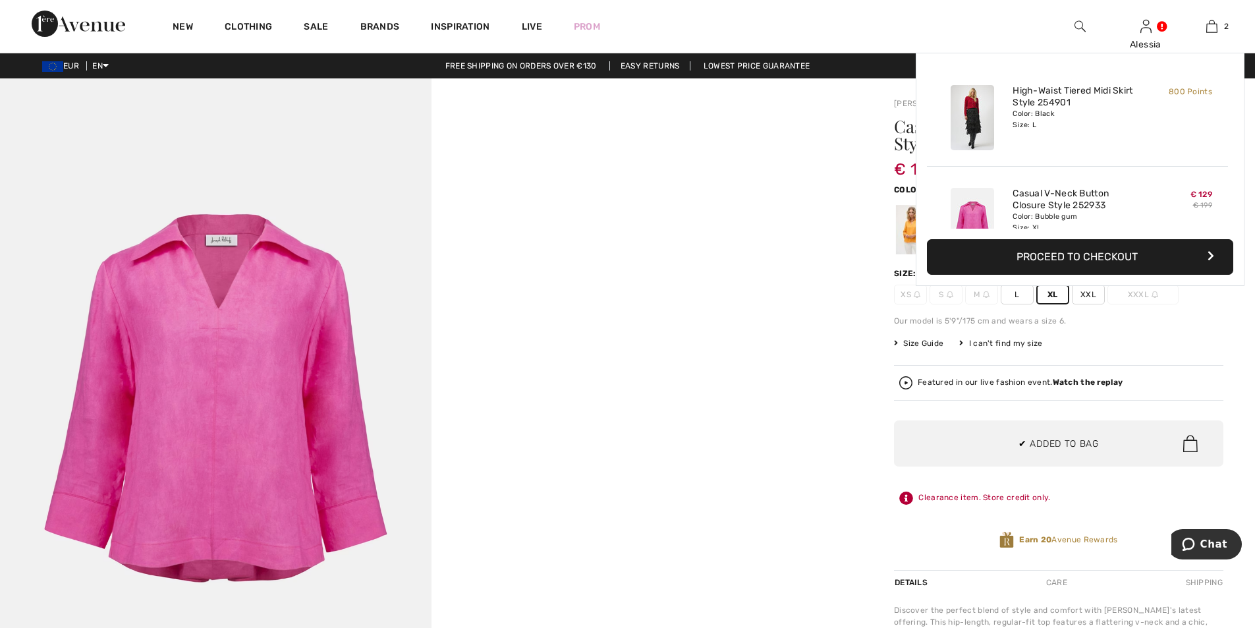
scroll to position [41, 0]
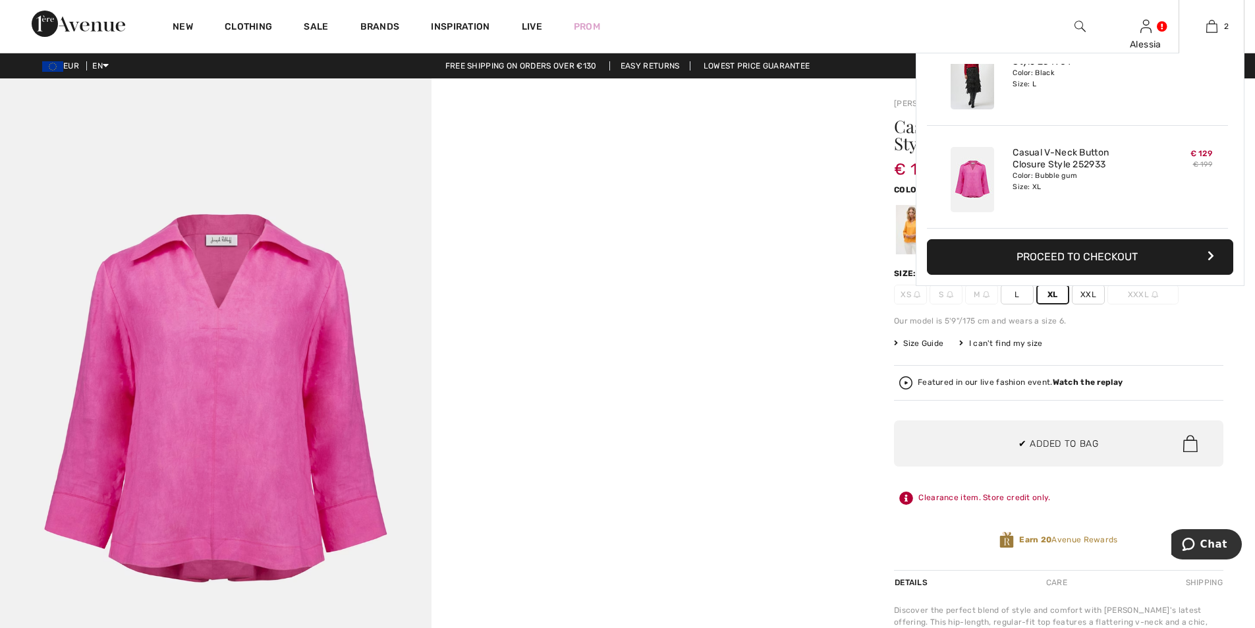
click at [1030, 253] on button "Proceed to Checkout" at bounding box center [1080, 257] width 306 height 36
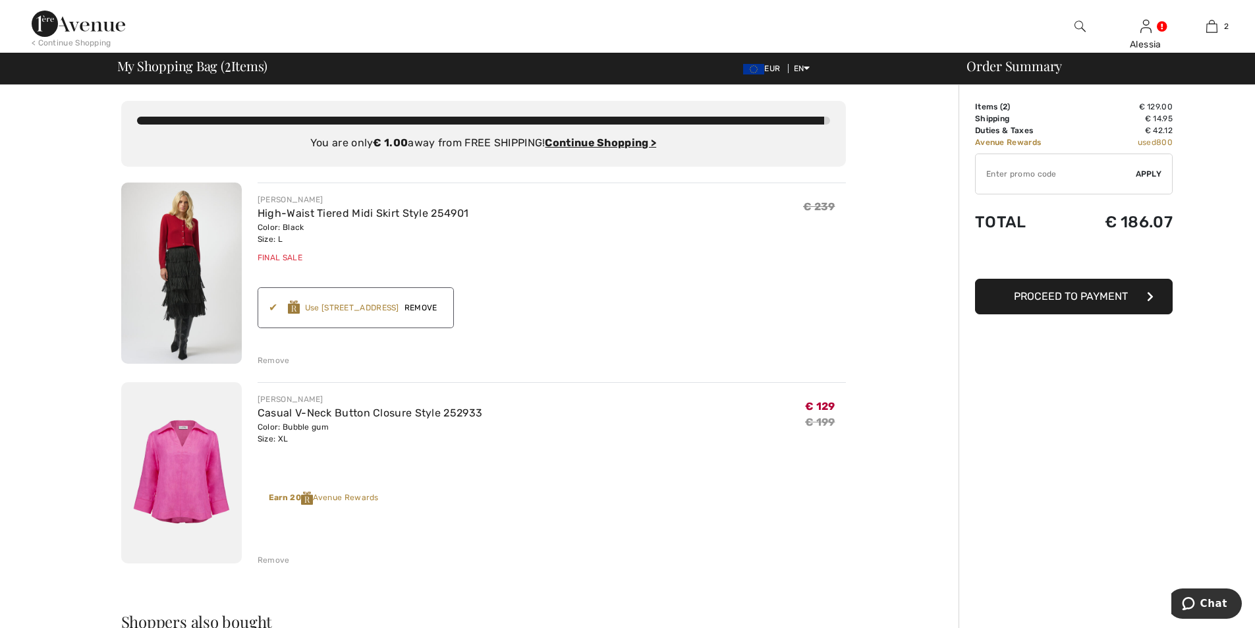
click at [273, 558] on div "Remove" at bounding box center [274, 560] width 32 height 12
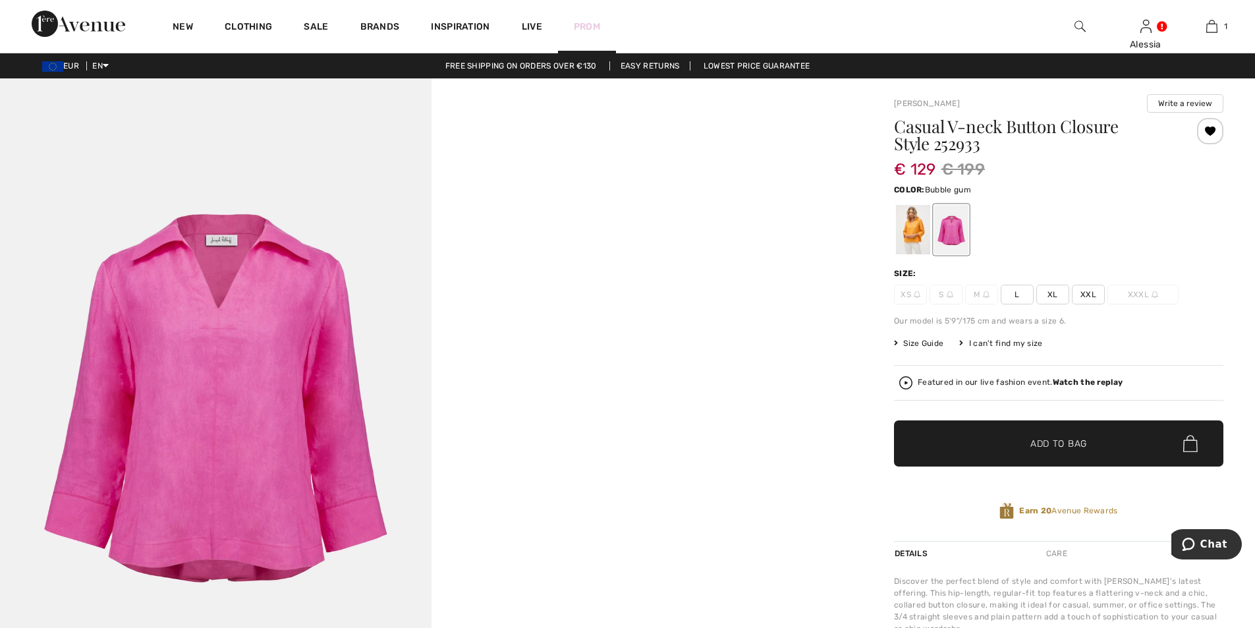
click at [586, 27] on link "Prom" at bounding box center [587, 27] width 26 height 14
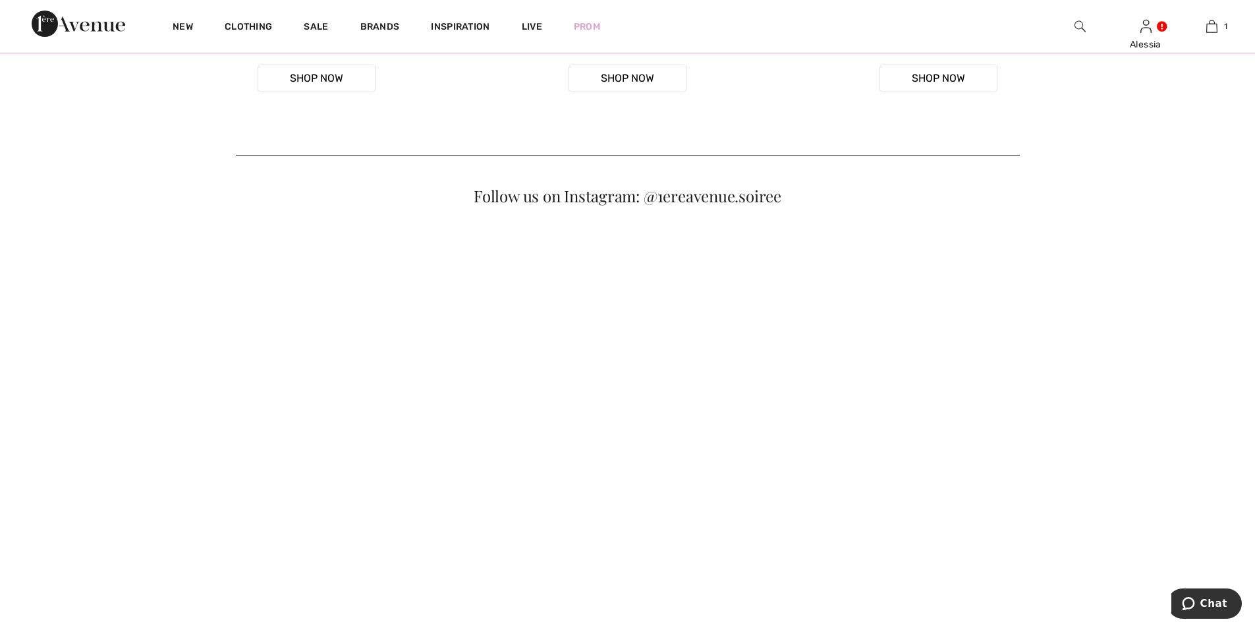
scroll to position [659, 0]
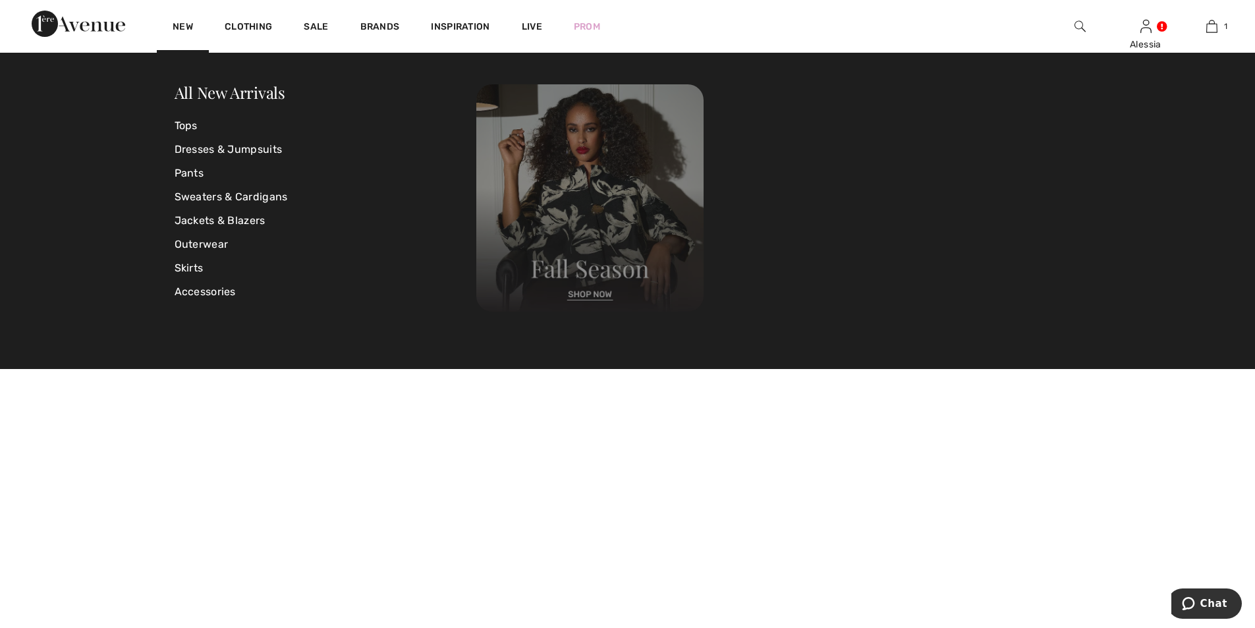
click at [589, 292] on img at bounding box center [589, 197] width 227 height 227
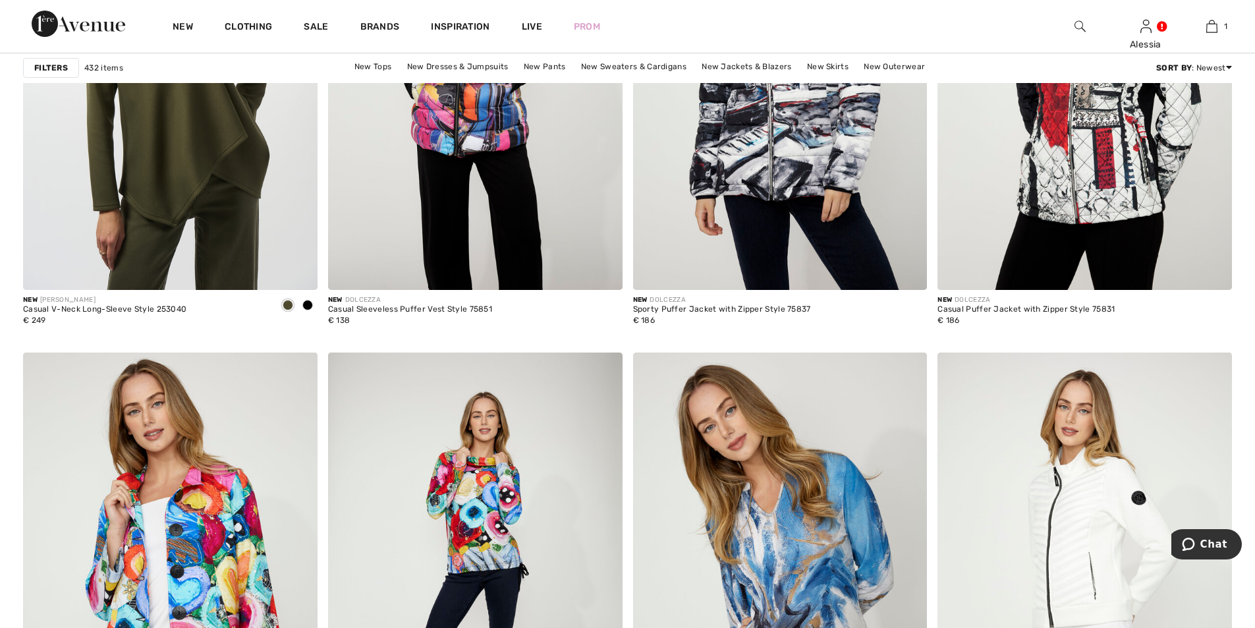
scroll to position [7313, 0]
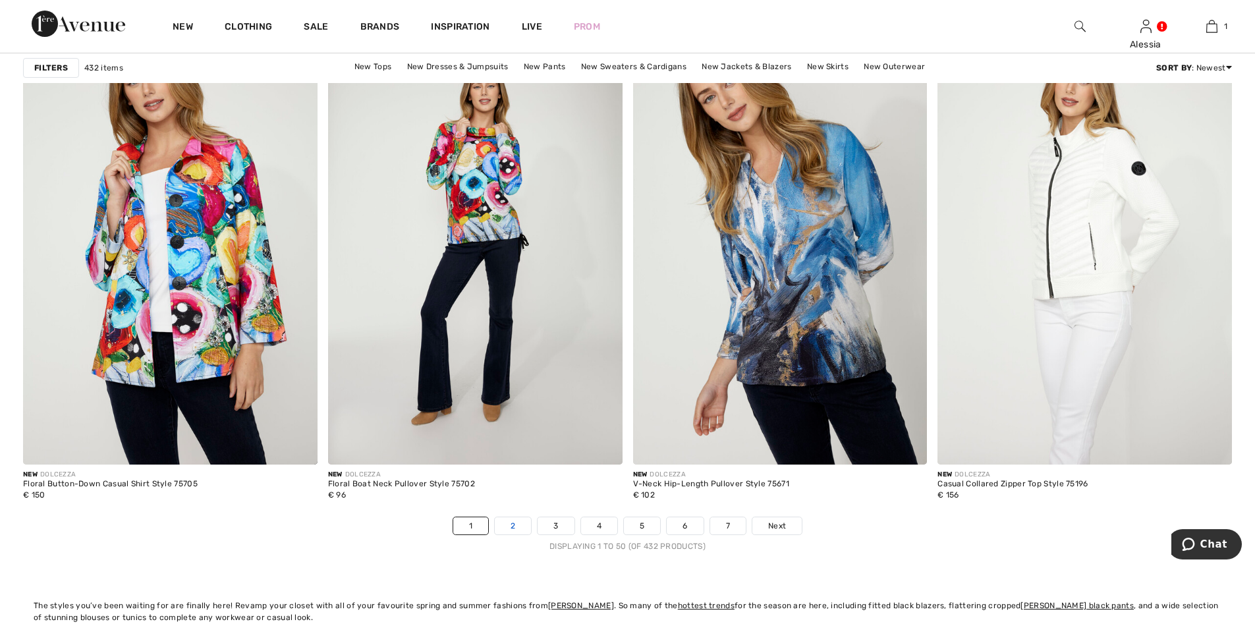
click at [511, 524] on link "2" at bounding box center [513, 525] width 36 height 17
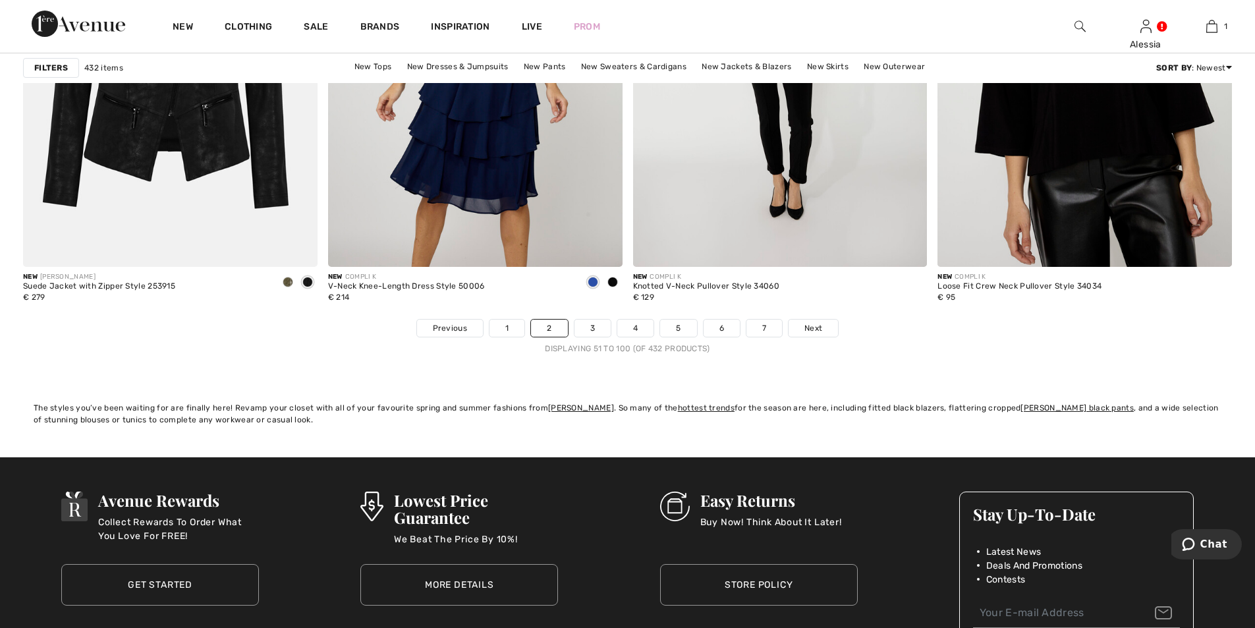
scroll to position [7576, 0]
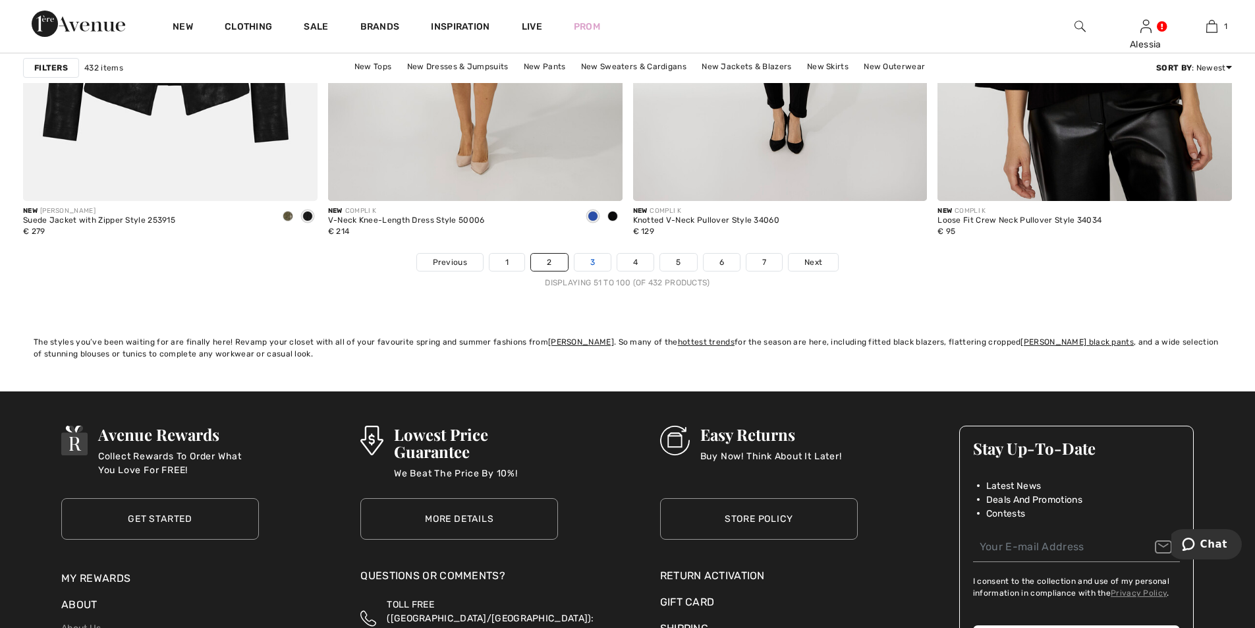
click at [598, 258] on link "3" at bounding box center [592, 262] width 36 height 17
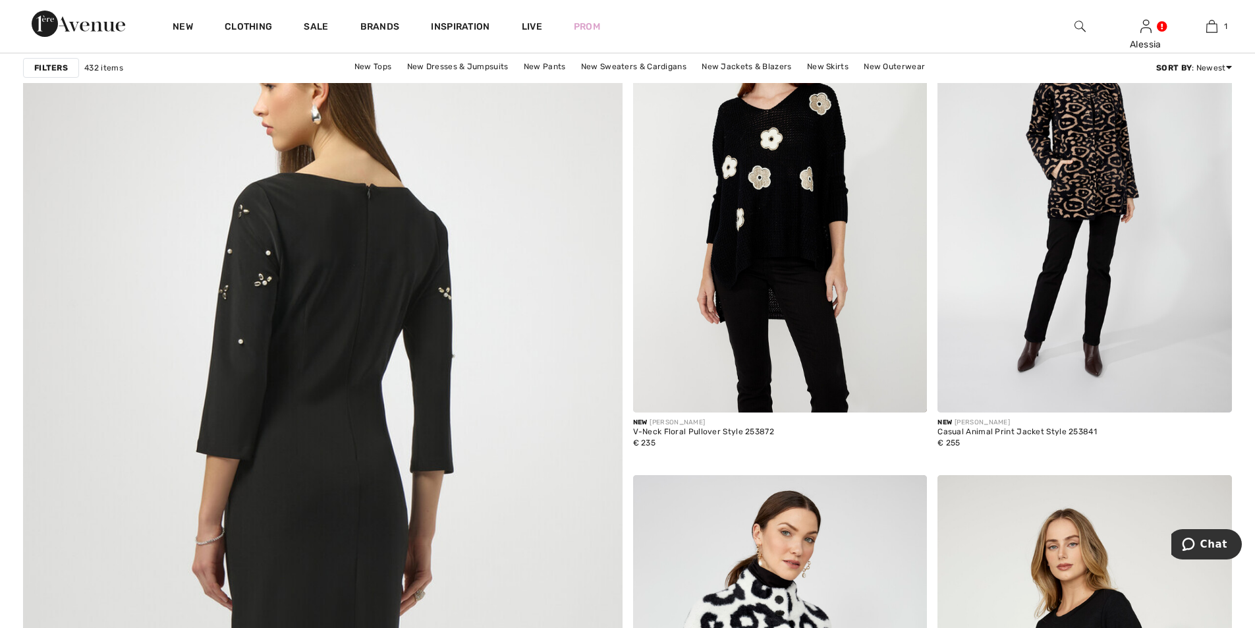
scroll to position [4085, 0]
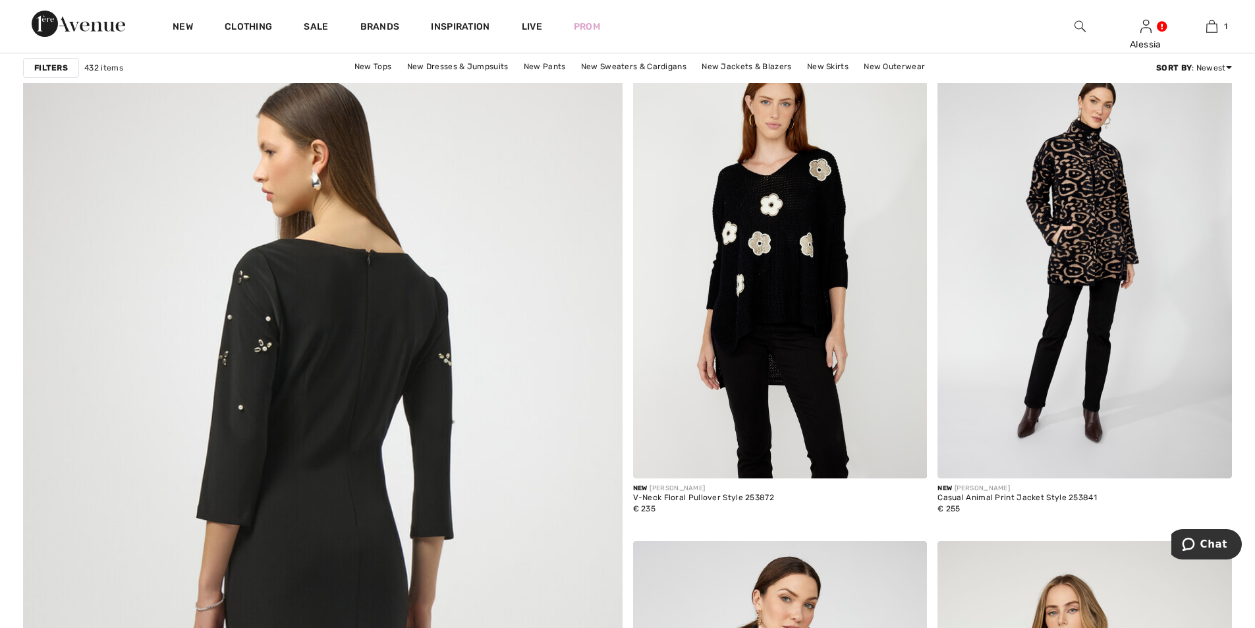
click at [310, 237] on img at bounding box center [322, 576] width 719 height 1078
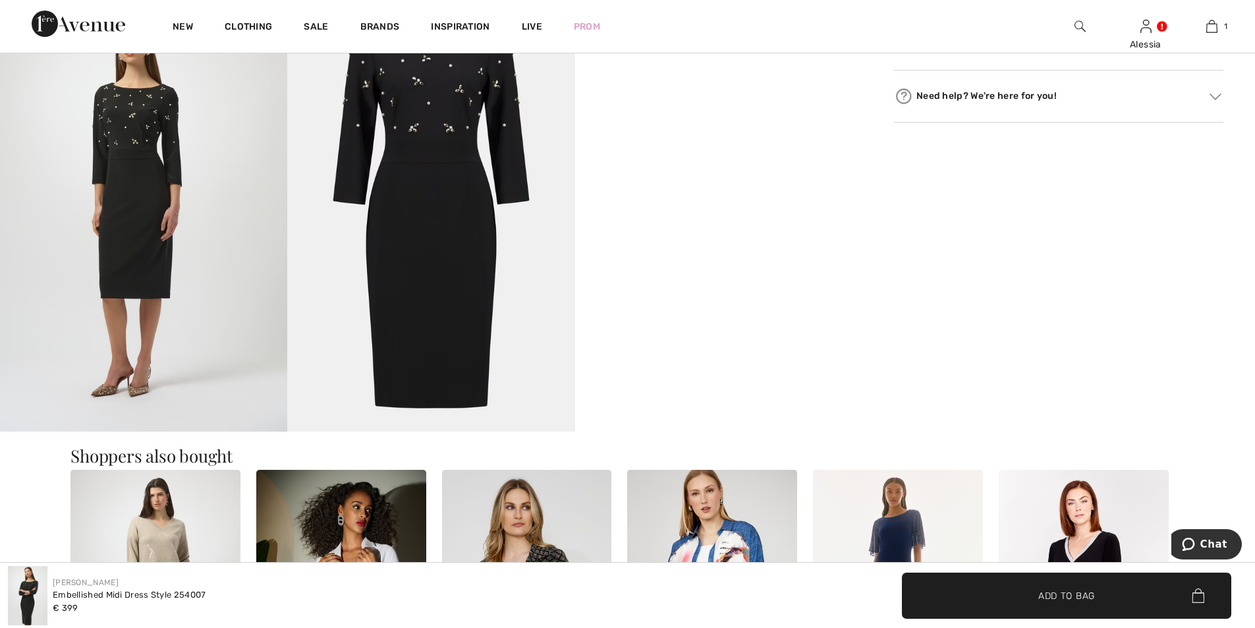
scroll to position [791, 0]
